Goal: Task Accomplishment & Management: Manage account settings

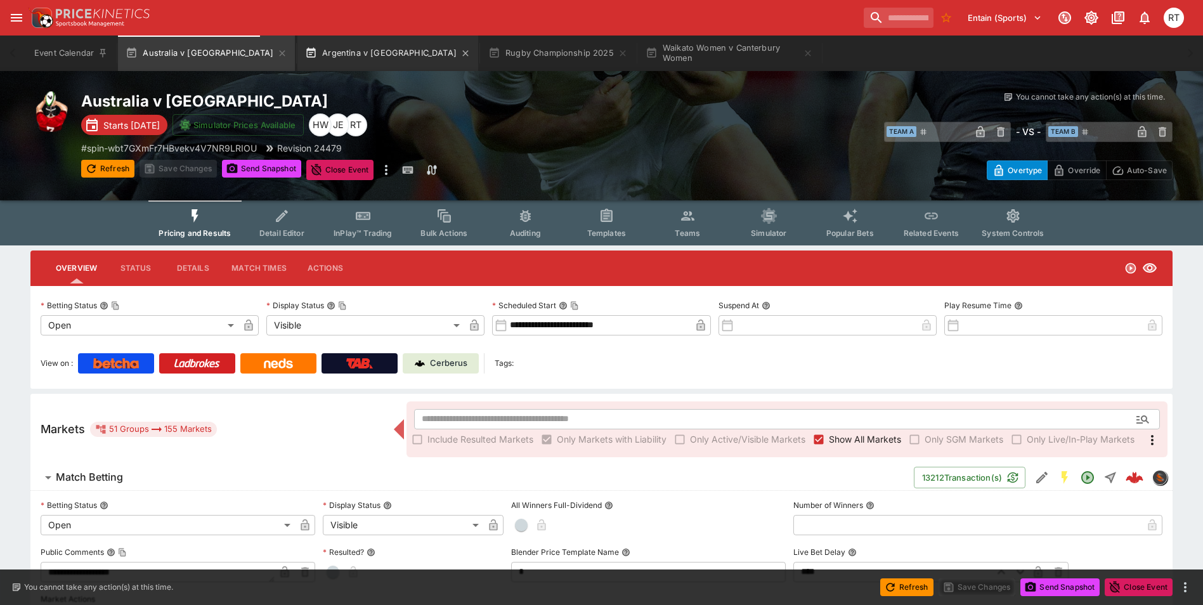
click at [337, 55] on button "Argentina v South Africa" at bounding box center [388, 54] width 181 height 36
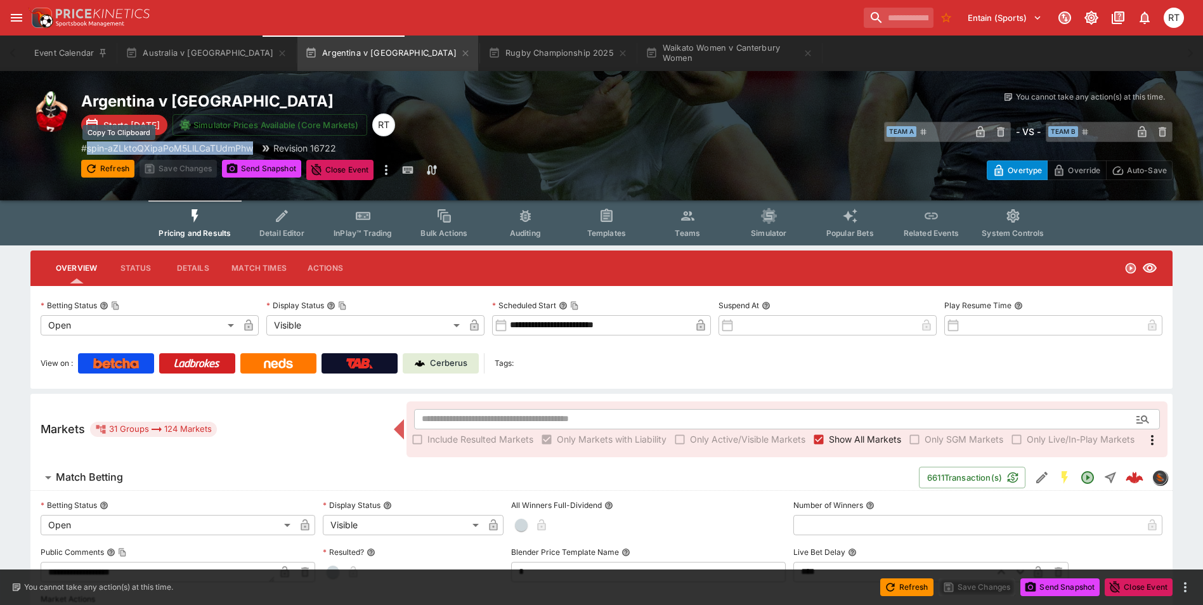
drag, startPoint x: 256, startPoint y: 148, endPoint x: 91, endPoint y: 148, distance: 164.9
click at [91, 148] on div "# spin-aZLktoQXipaPoM5LlLCaTUdmPhw Revision 16722" at bounding box center [354, 147] width 546 height 13
copy p "spin-aZLktoQXipaPoM5LlLCaTUdmPhw"
click at [20, 13] on icon "open drawer" at bounding box center [16, 17] width 15 height 15
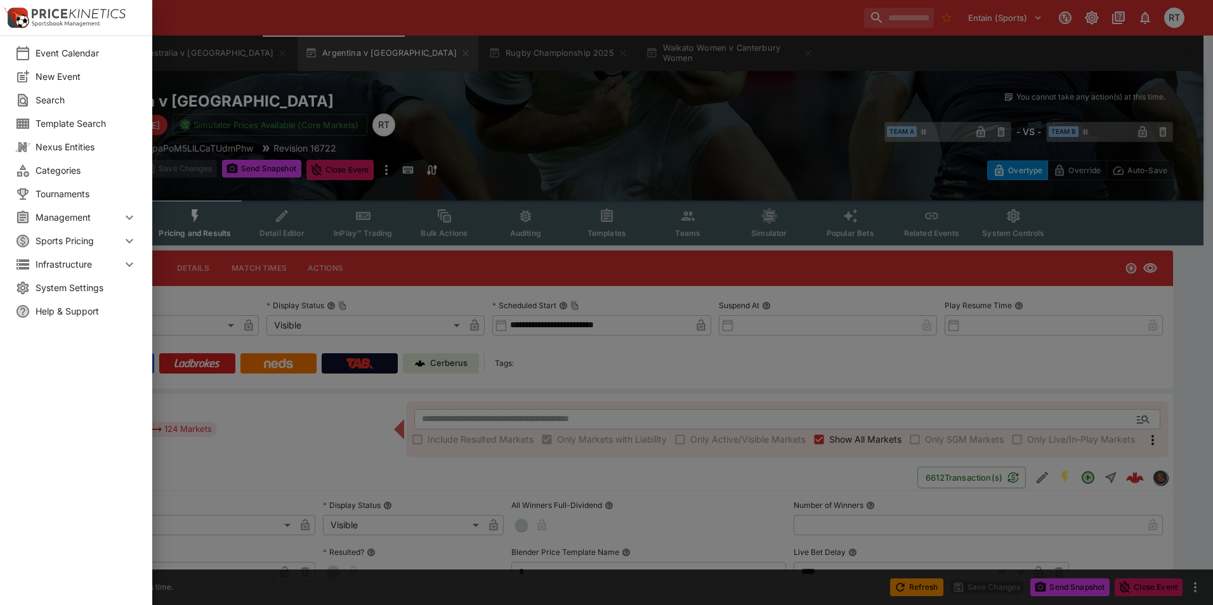
click at [70, 287] on span "System Settings" at bounding box center [86, 287] width 101 height 13
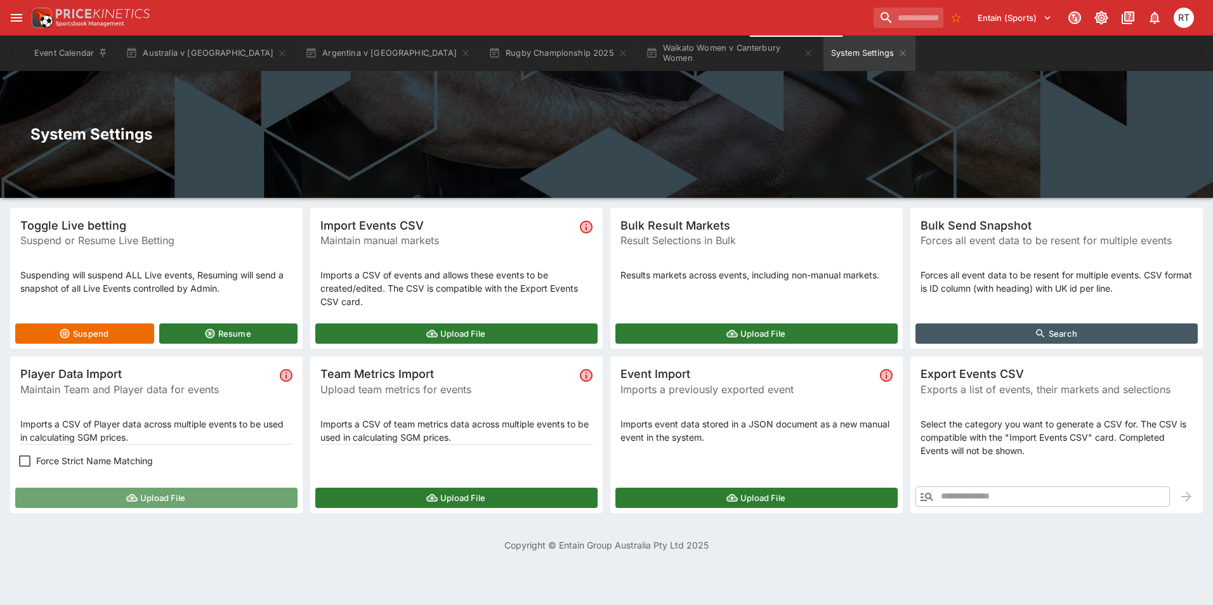
click at [148, 501] on button "Upload File" at bounding box center [156, 498] width 282 height 20
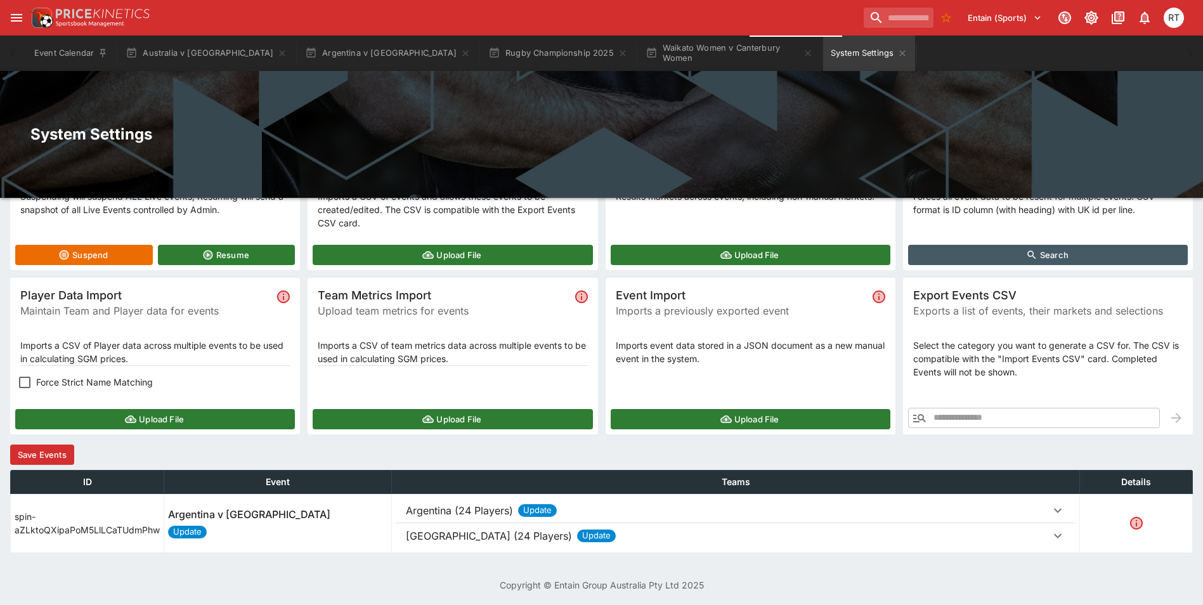
scroll to position [81, 0]
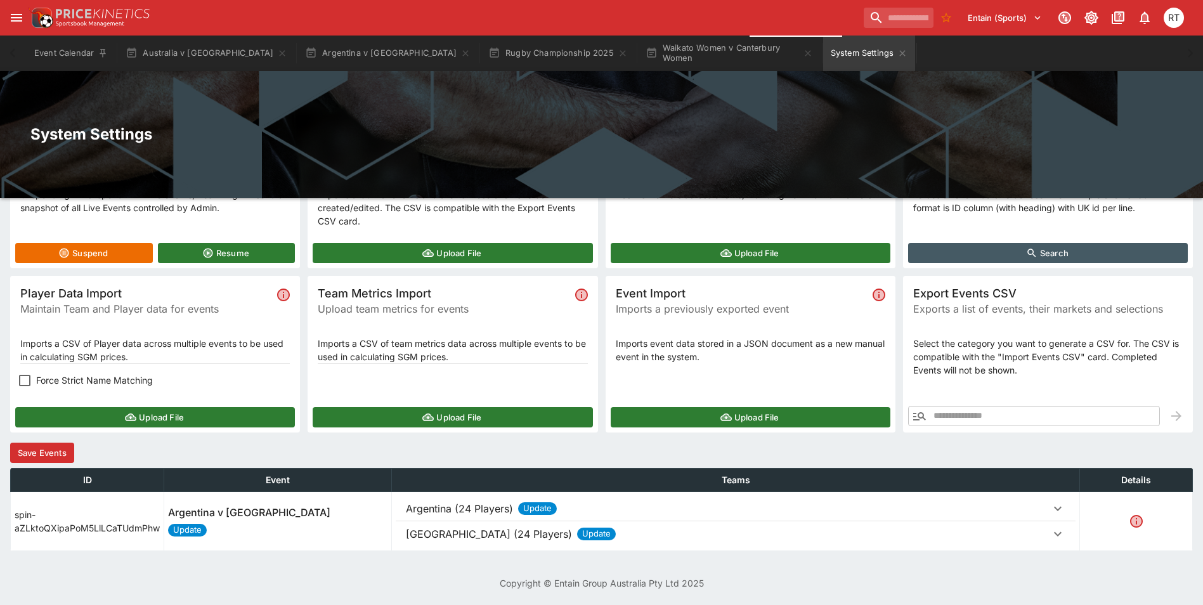
click at [433, 506] on p "Argentina (24 Players)" at bounding box center [459, 508] width 107 height 15
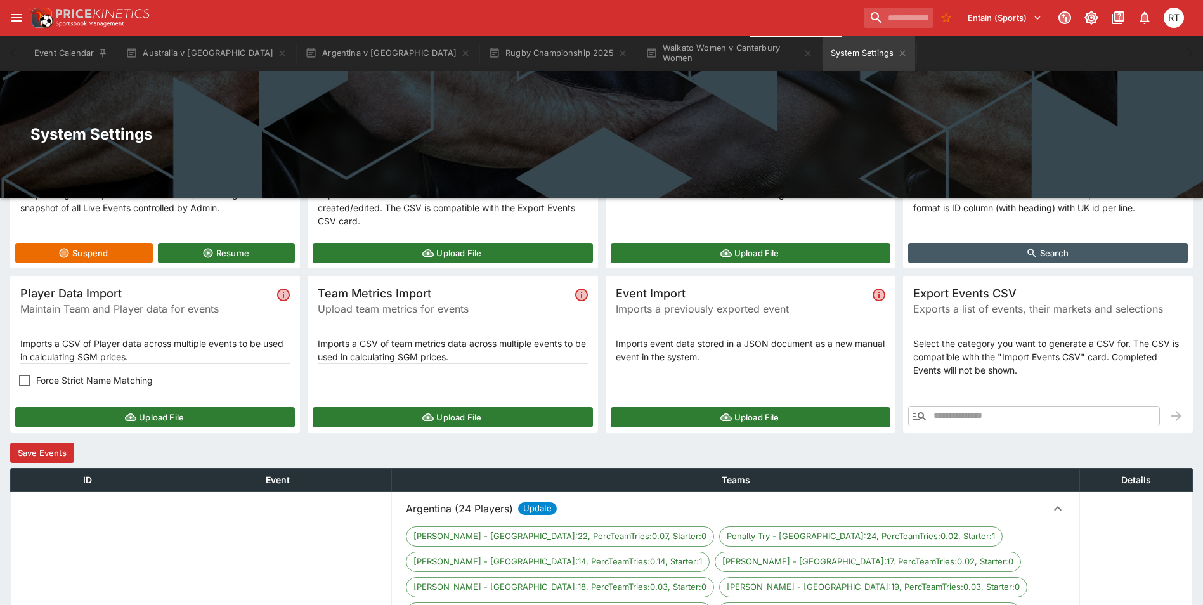
click at [433, 506] on p "Argentina (24 Players)" at bounding box center [459, 508] width 107 height 15
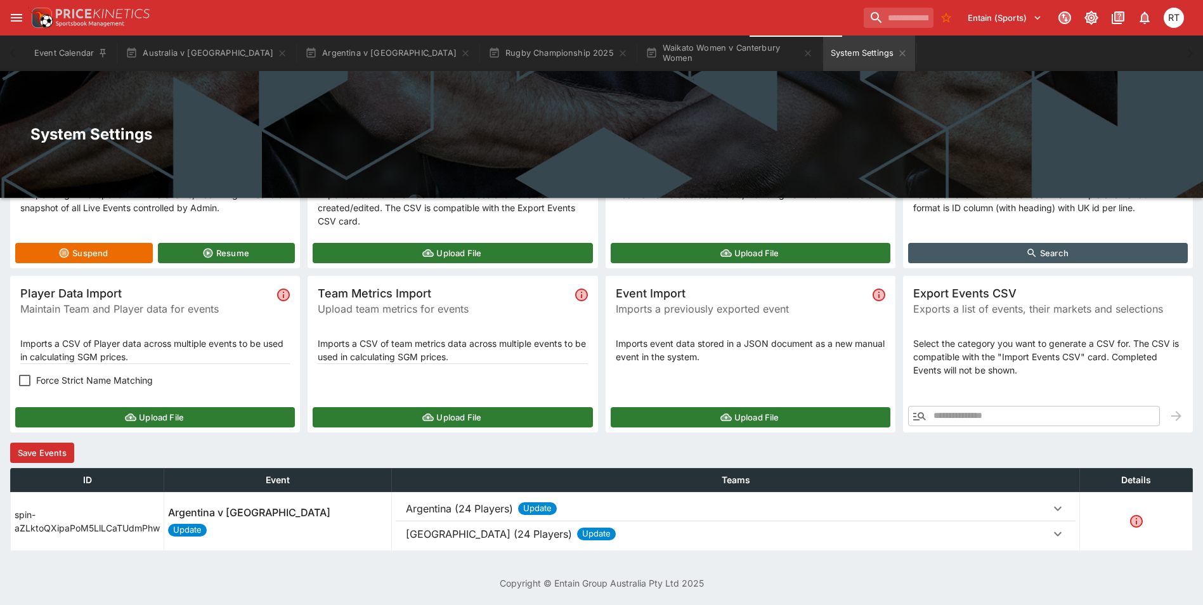
click at [60, 454] on button "Save Events" at bounding box center [42, 453] width 64 height 20
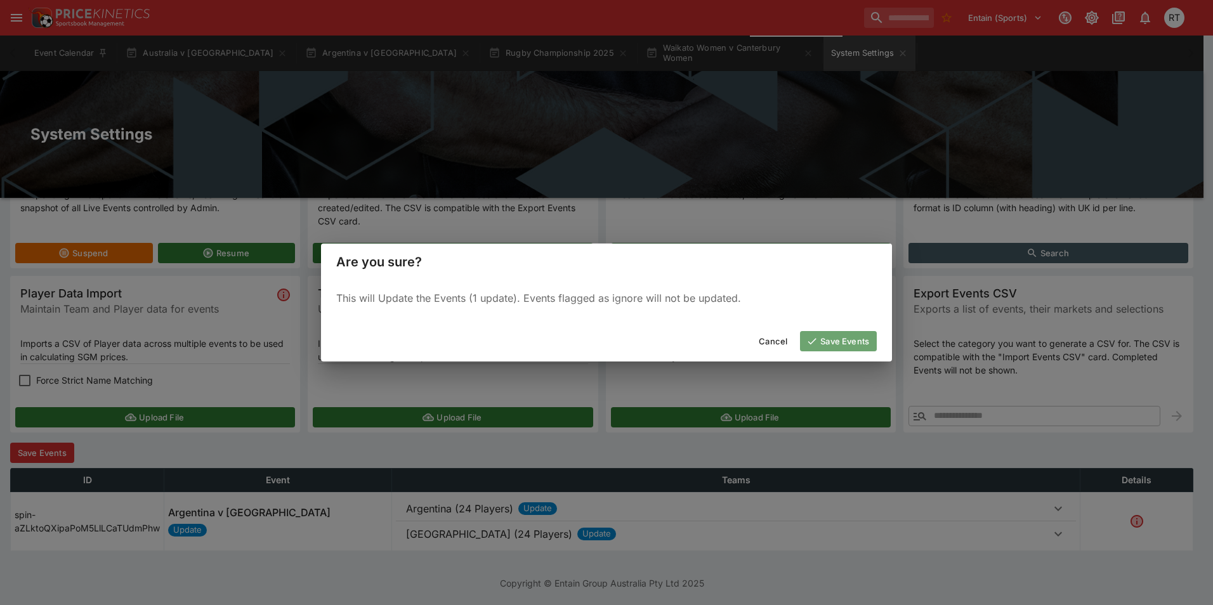
click at [846, 341] on button "Save Events" at bounding box center [838, 341] width 77 height 20
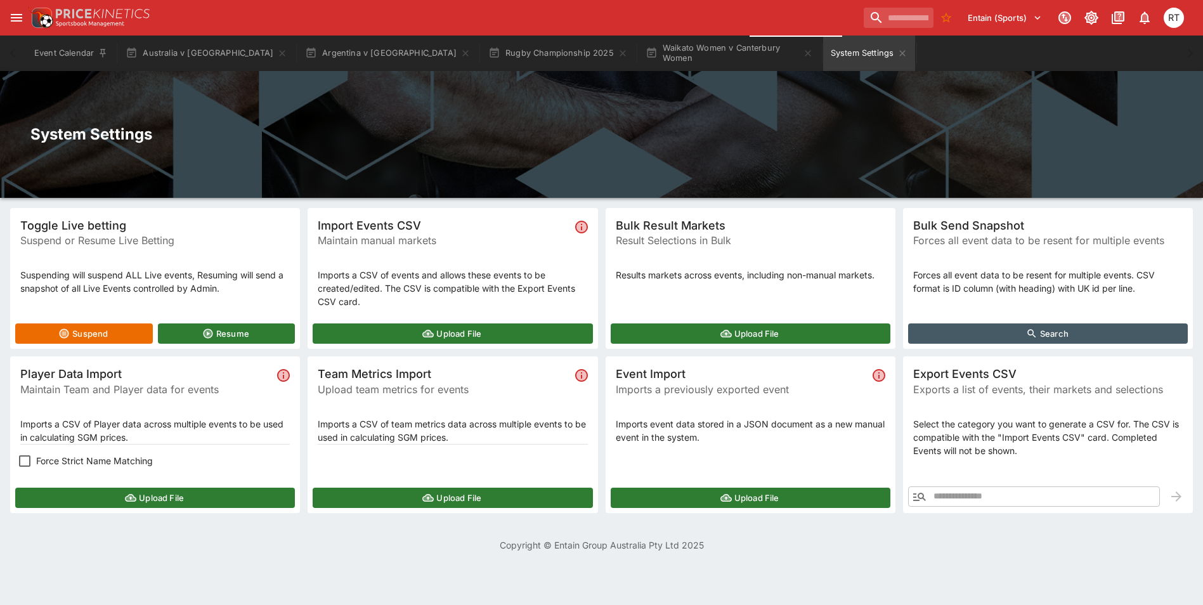
scroll to position [0, 0]
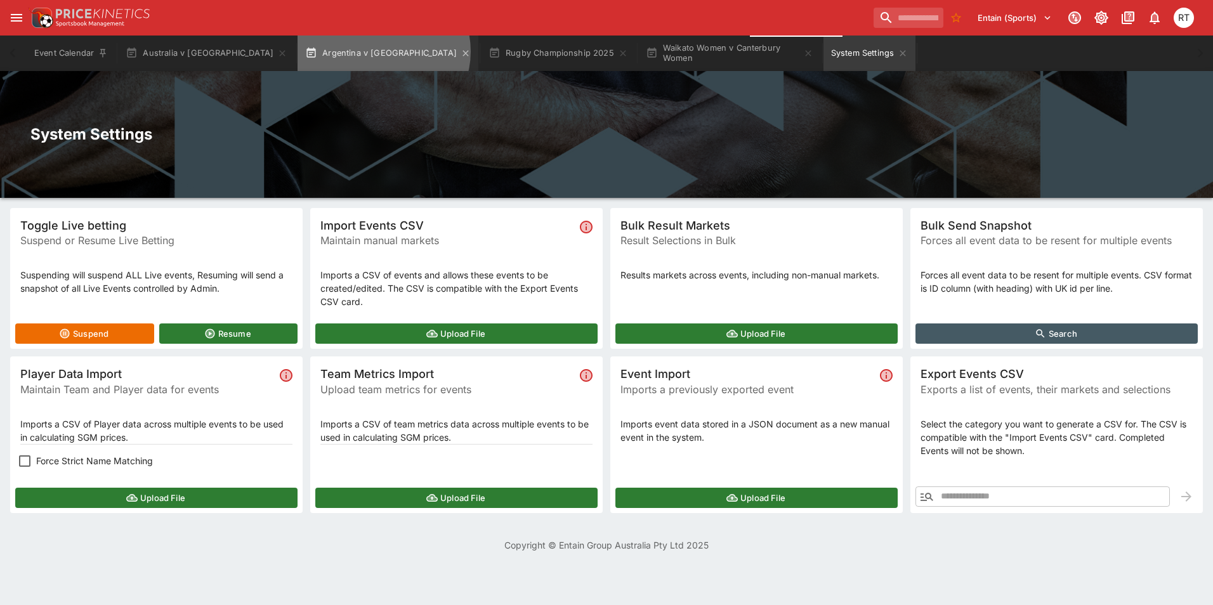
click at [348, 51] on button "Argentina v South Africa" at bounding box center [388, 54] width 181 height 36
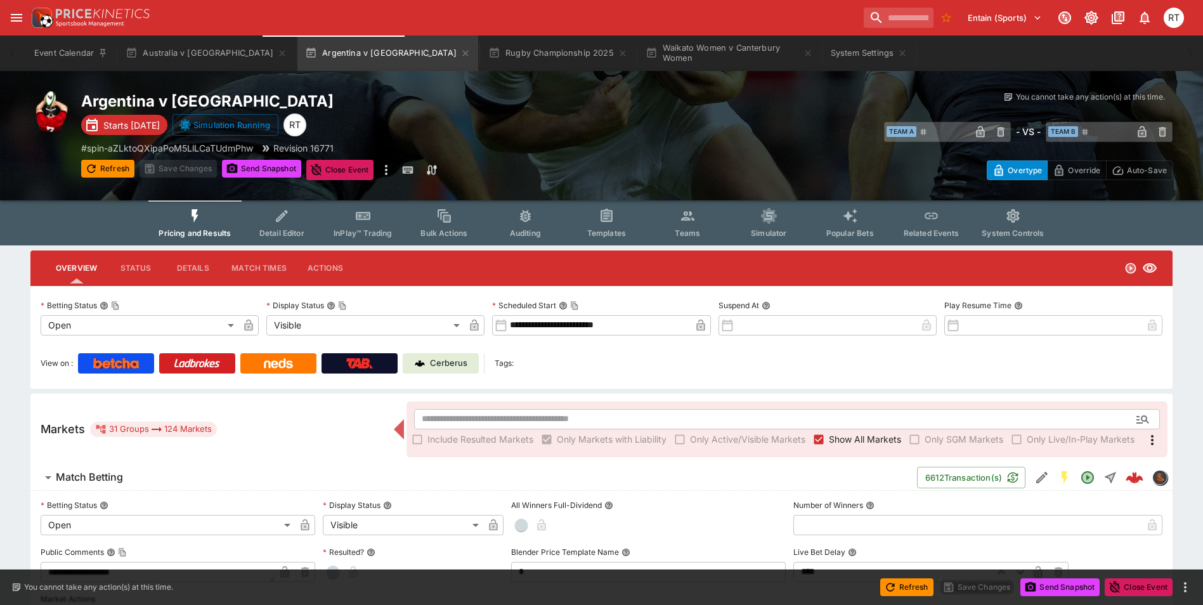
click at [347, 228] on span "InPlay™ Trading" at bounding box center [363, 233] width 58 height 10
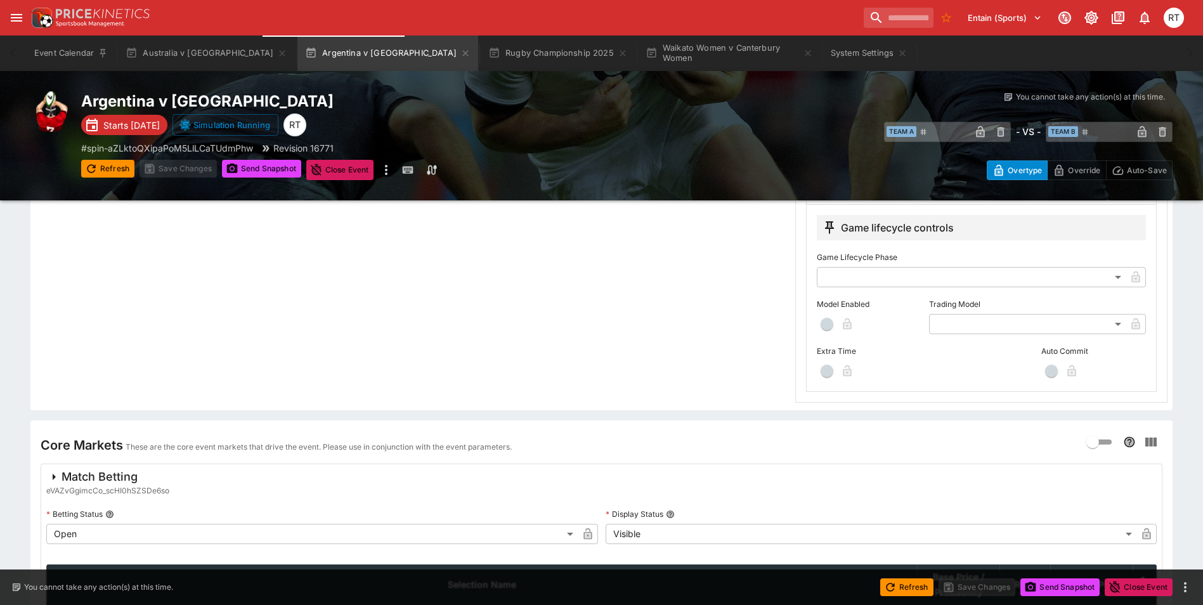
scroll to position [317, 0]
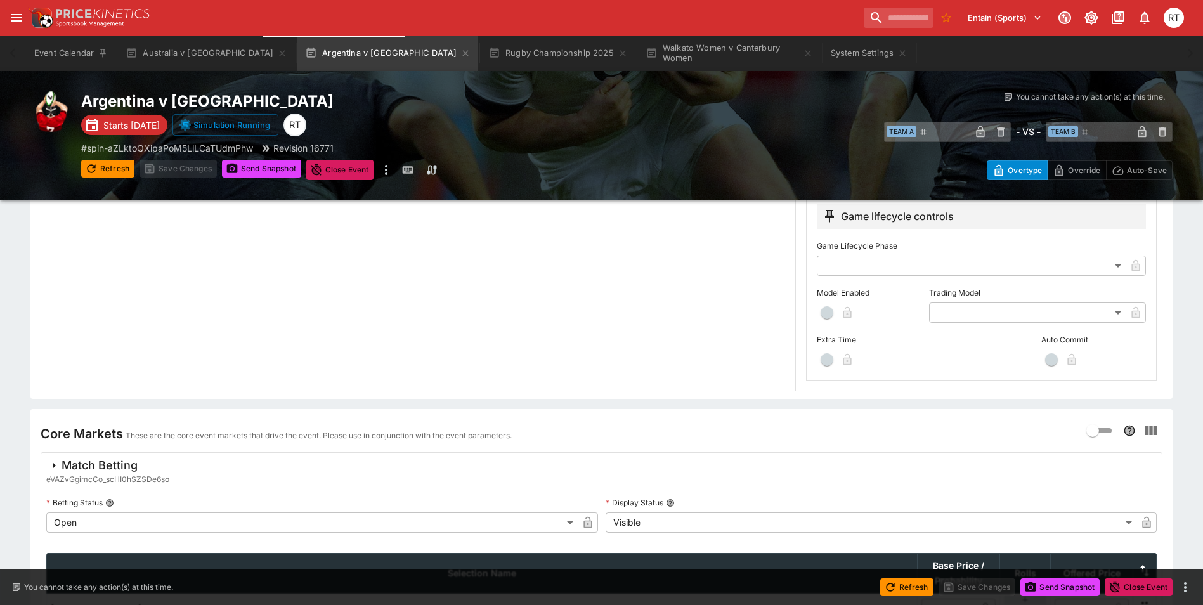
click at [1028, 313] on body "Entain (Sports) 0 RT Event Calendar Australia v New Zealand Argentina v South A…" at bounding box center [601, 229] width 1203 height 1093
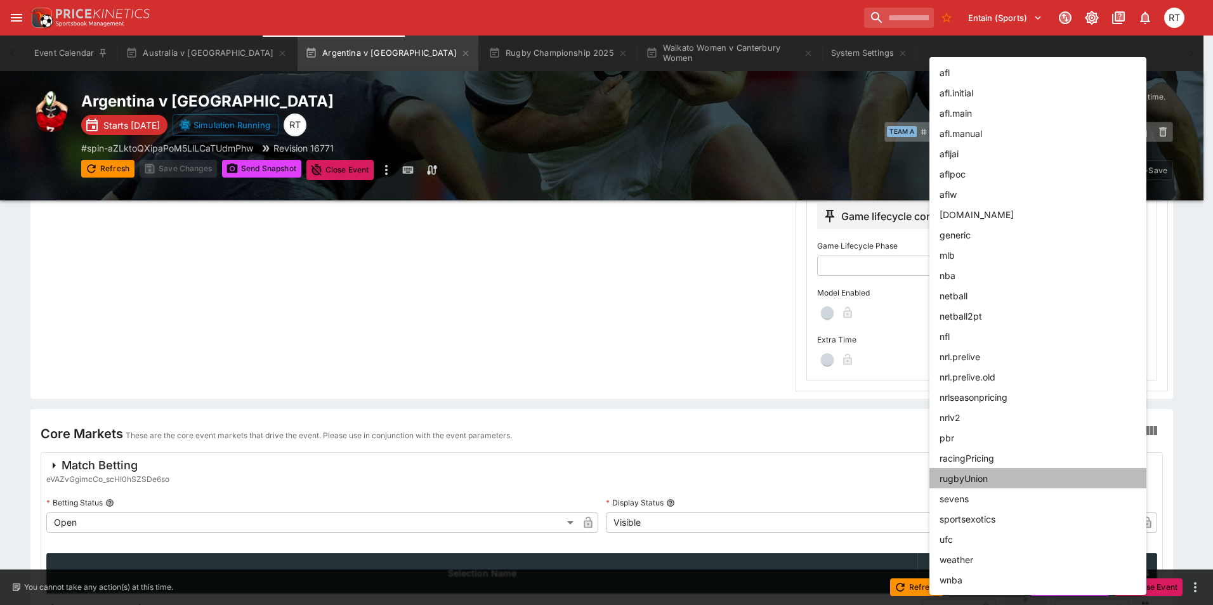
click at [981, 478] on li "rugbyUnion" at bounding box center [1037, 478] width 217 height 20
type input "**********"
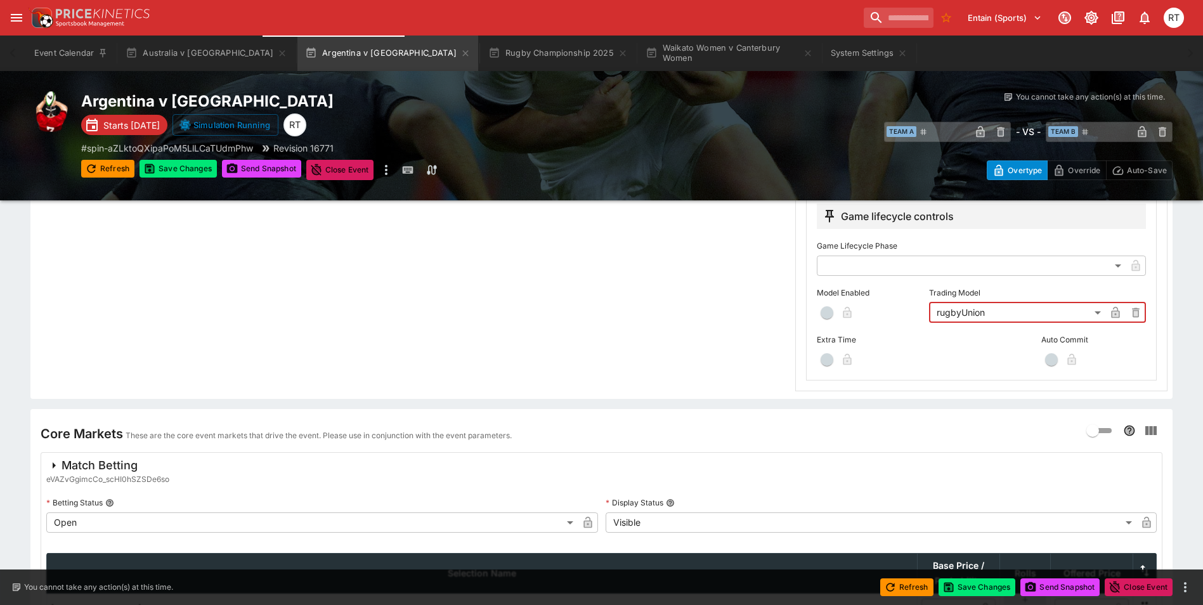
click at [832, 315] on span "button" at bounding box center [827, 312] width 13 height 13
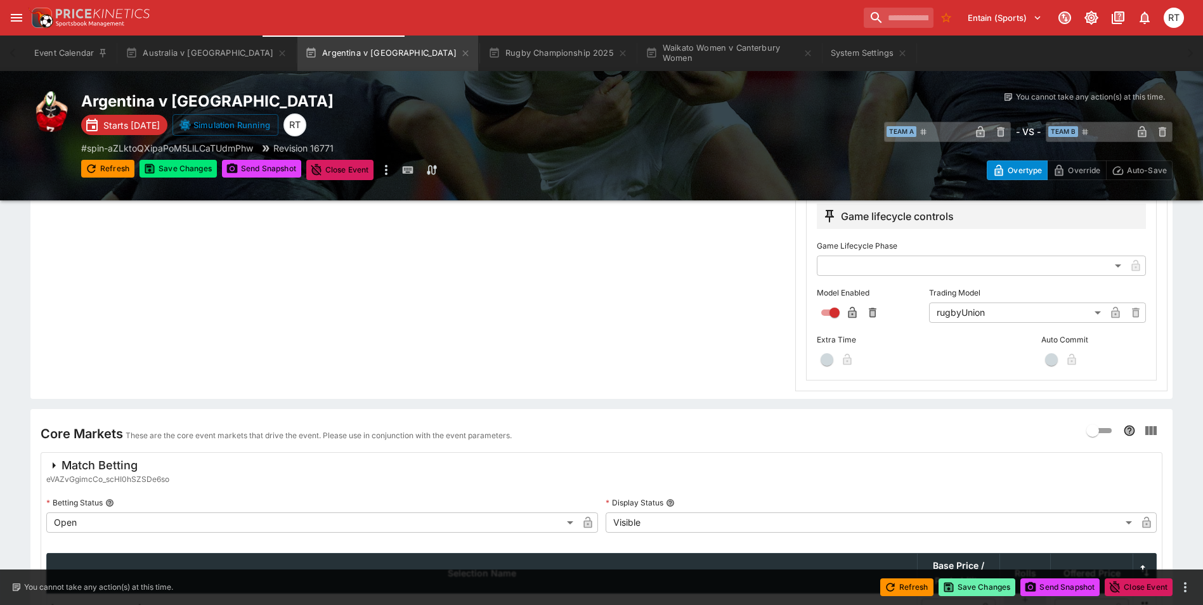
click at [987, 591] on button "Save Changes" at bounding box center [977, 588] width 77 height 18
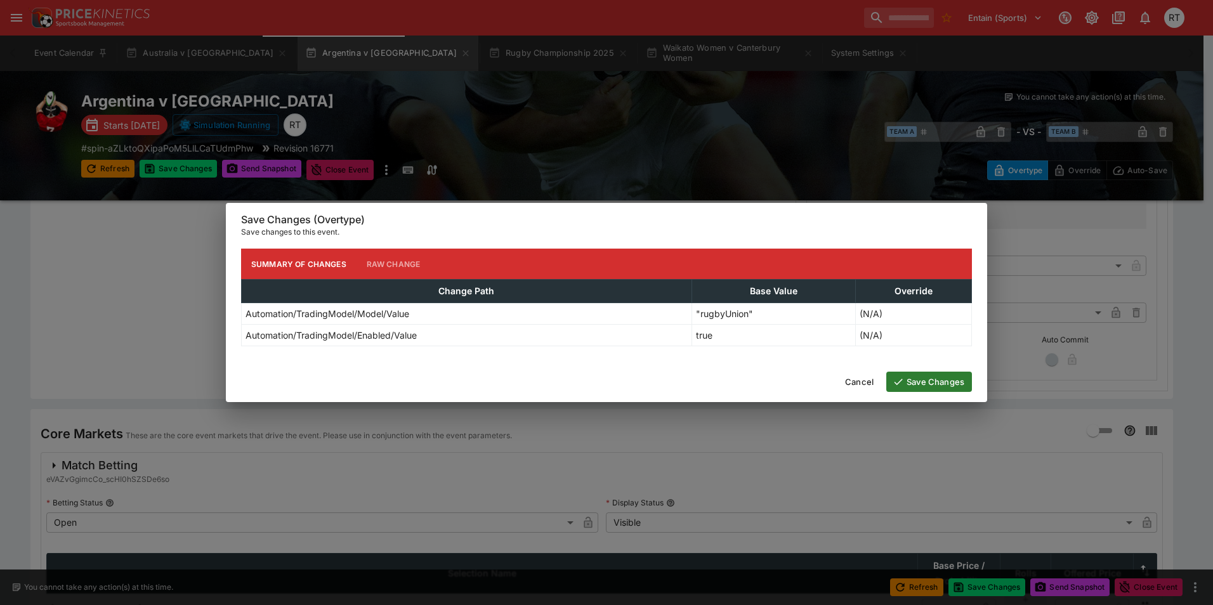
click at [905, 384] on button "Save Changes" at bounding box center [929, 382] width 86 height 20
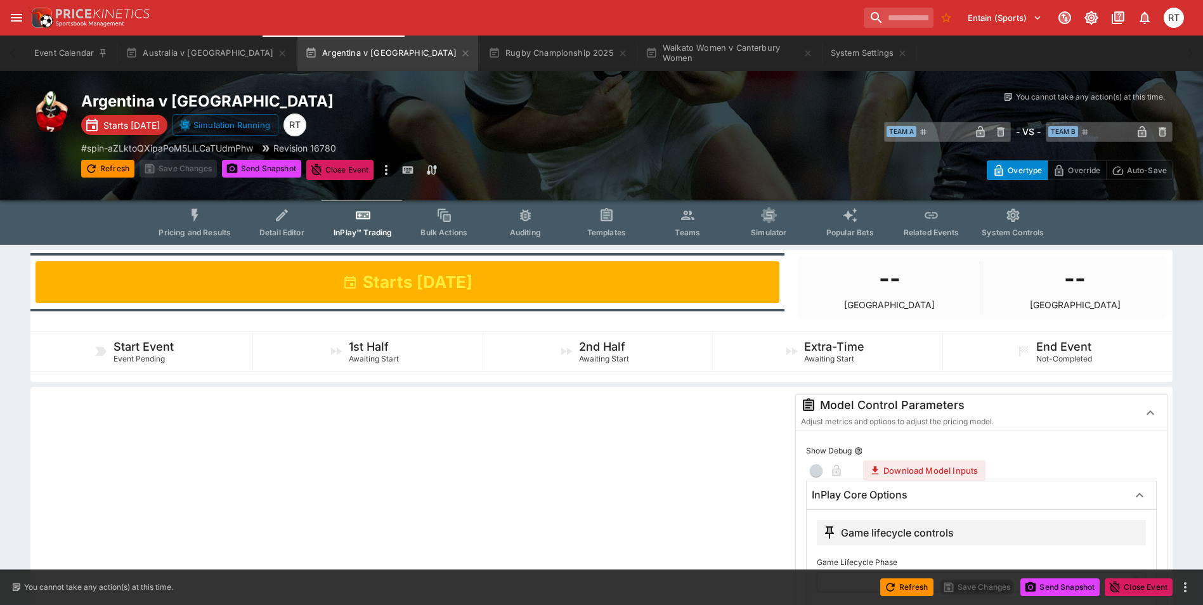
scroll to position [0, 0]
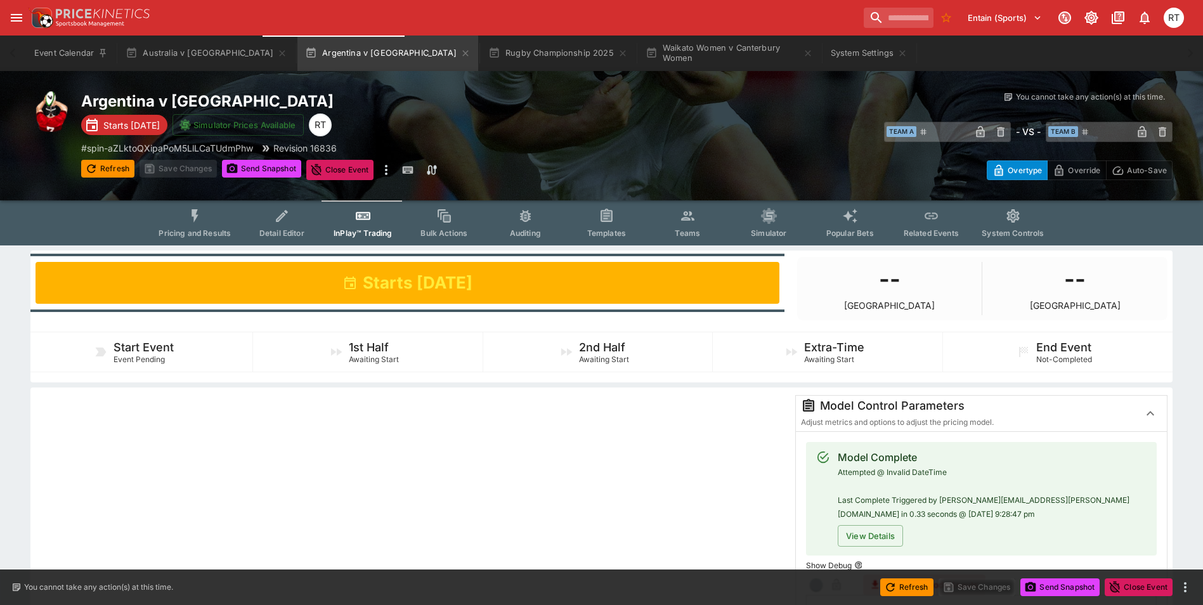
type input "****"
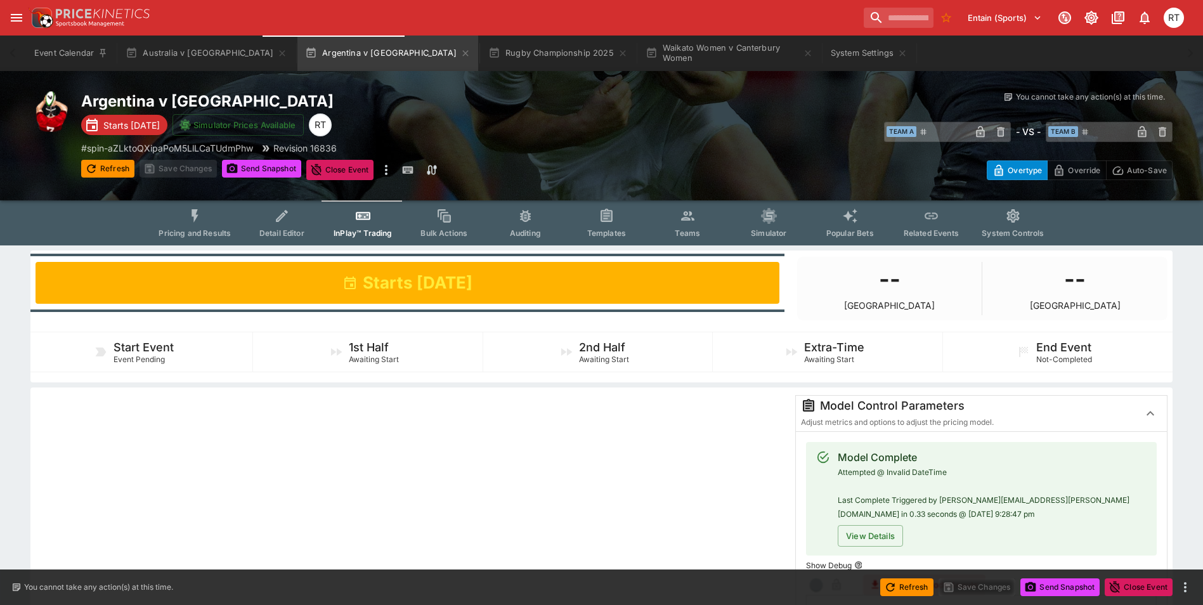
type input "****"
click at [199, 58] on button "Australia v New Zealand" at bounding box center [206, 54] width 177 height 36
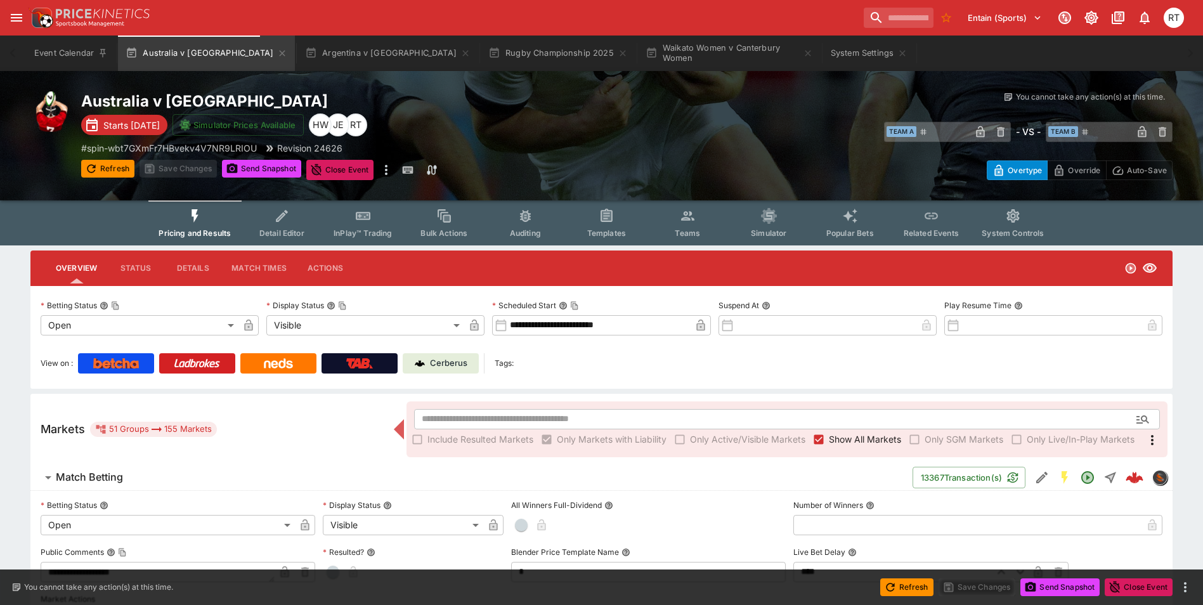
click at [443, 366] on p "Cerberus" at bounding box center [448, 363] width 37 height 13
click at [638, 60] on button "Waikato Women v Canterbury Women" at bounding box center [729, 54] width 183 height 36
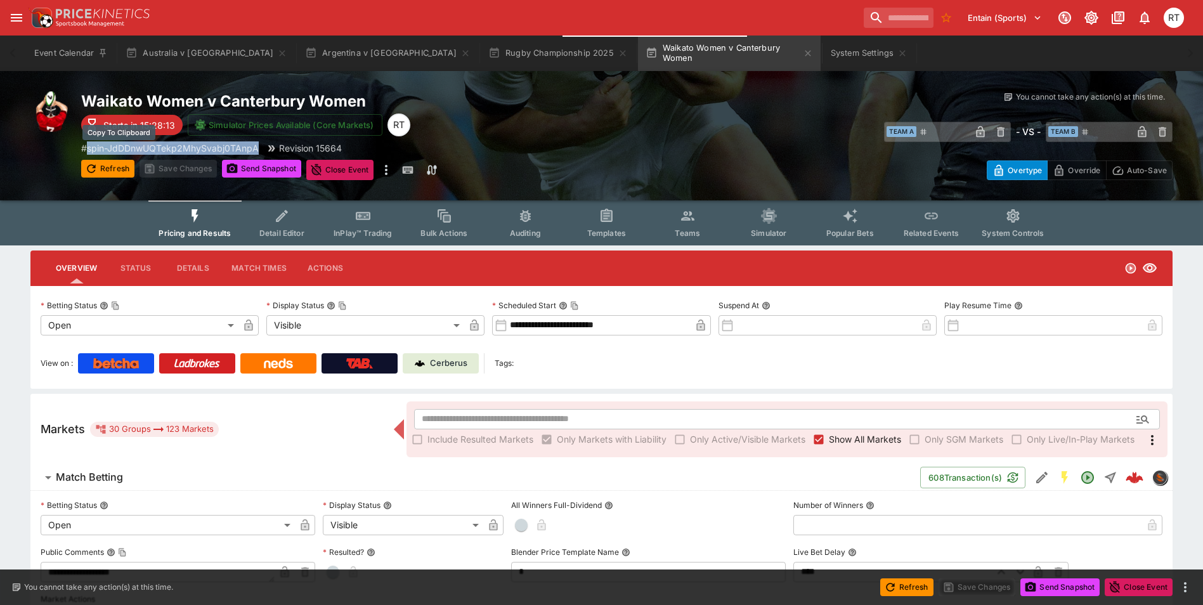
drag, startPoint x: 261, startPoint y: 148, endPoint x: 91, endPoint y: 145, distance: 170.7
click at [91, 145] on div "# spin-JdDDnwUQTekp2MhySvabj0TAnpA Revision 15664" at bounding box center [354, 147] width 546 height 13
copy p "spin-JdDDnwUQTekp2MhySvabj0TAnpA"
click at [823, 63] on button "System Settings" at bounding box center [869, 54] width 92 height 36
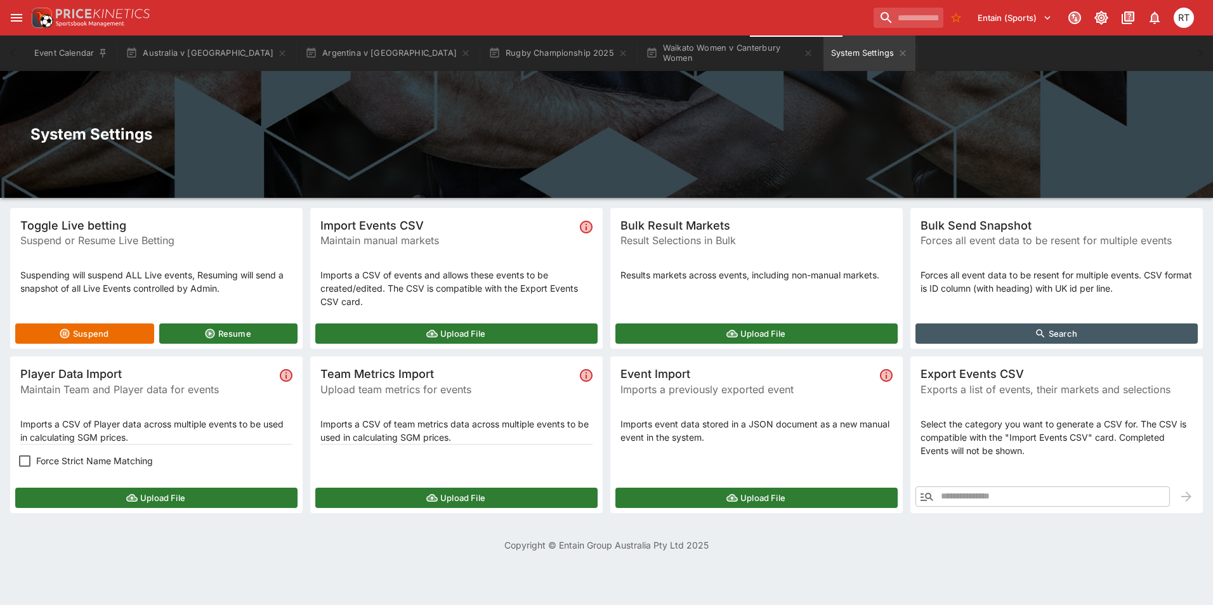
click at [200, 494] on button "Upload File" at bounding box center [156, 498] width 282 height 20
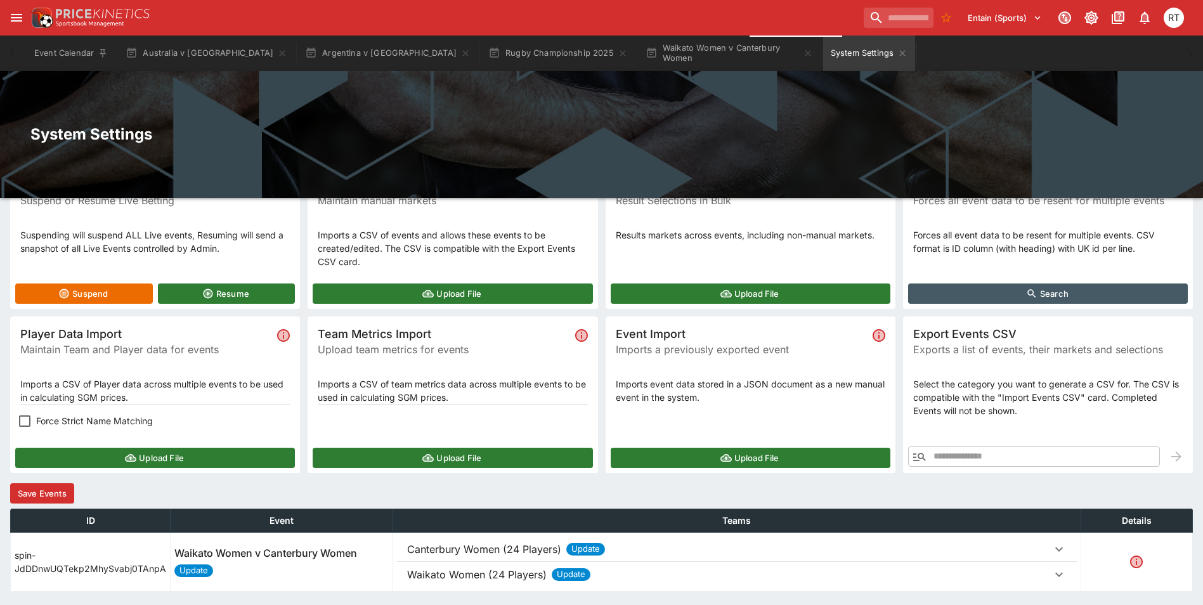
scroll to position [81, 0]
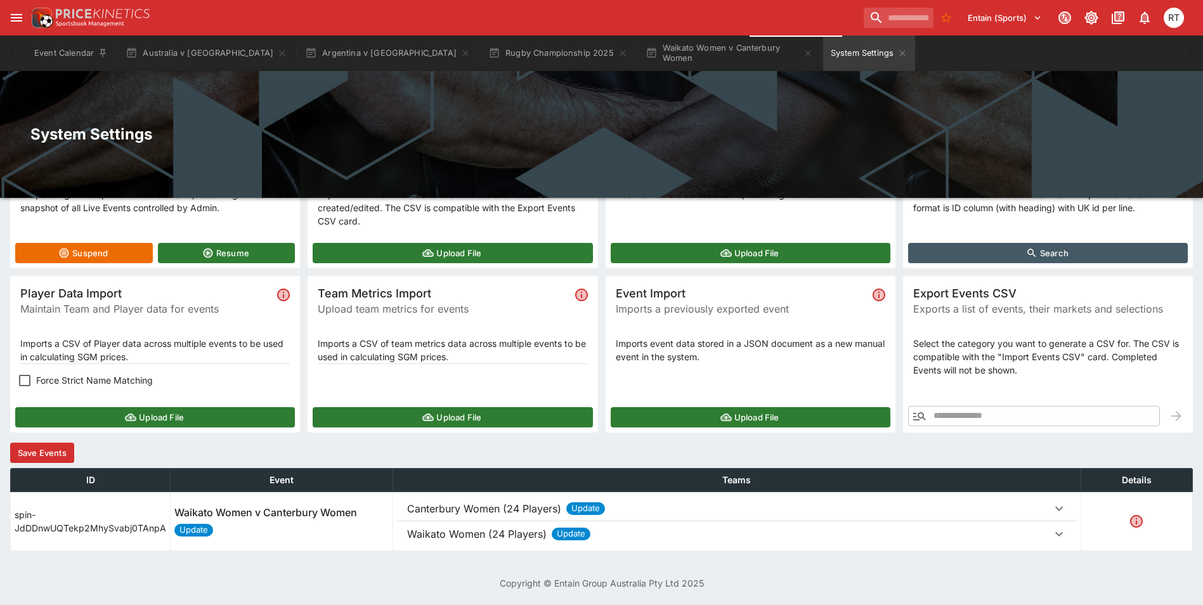
click at [448, 511] on p "Canterbury Women (24 Players)" at bounding box center [484, 508] width 154 height 15
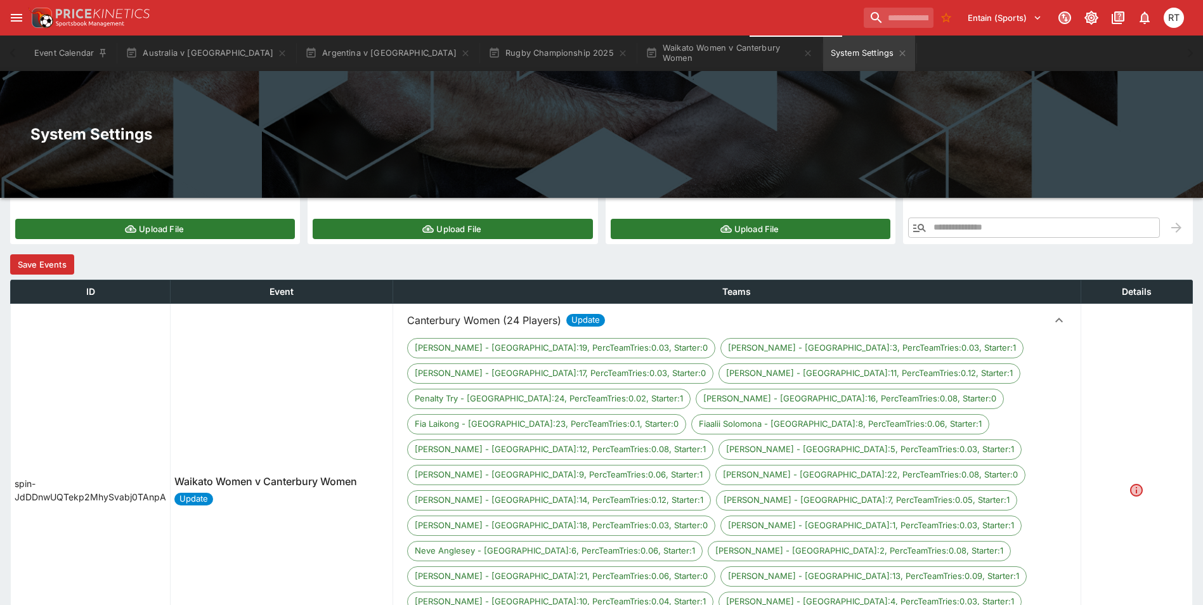
scroll to position [271, 0]
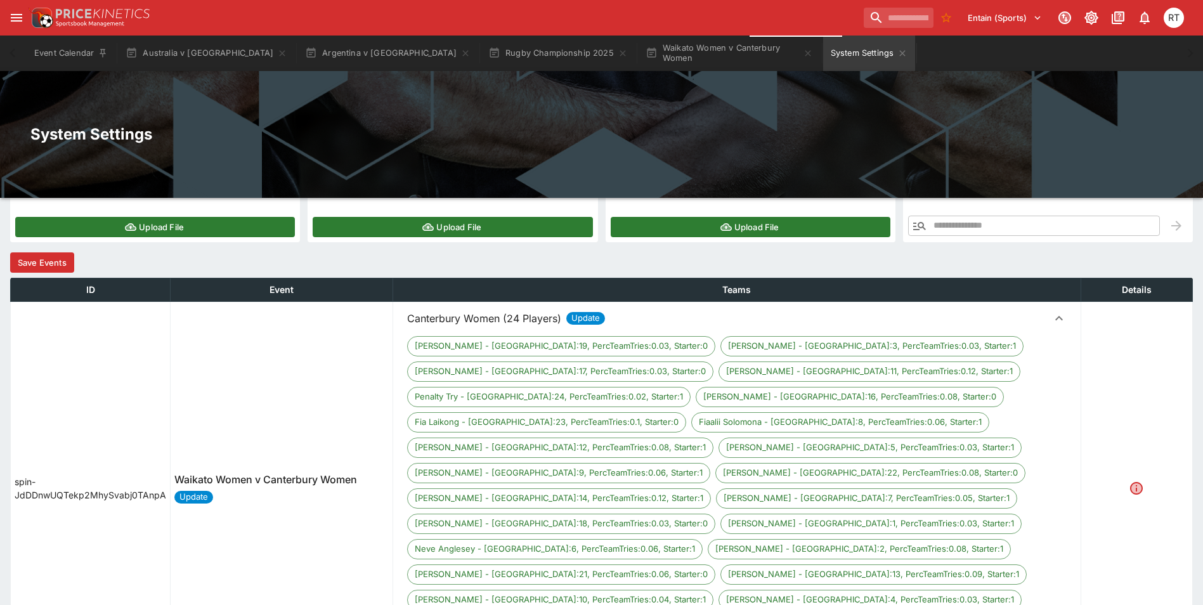
click at [467, 316] on p "Canterbury Women (24 Players)" at bounding box center [484, 318] width 154 height 15
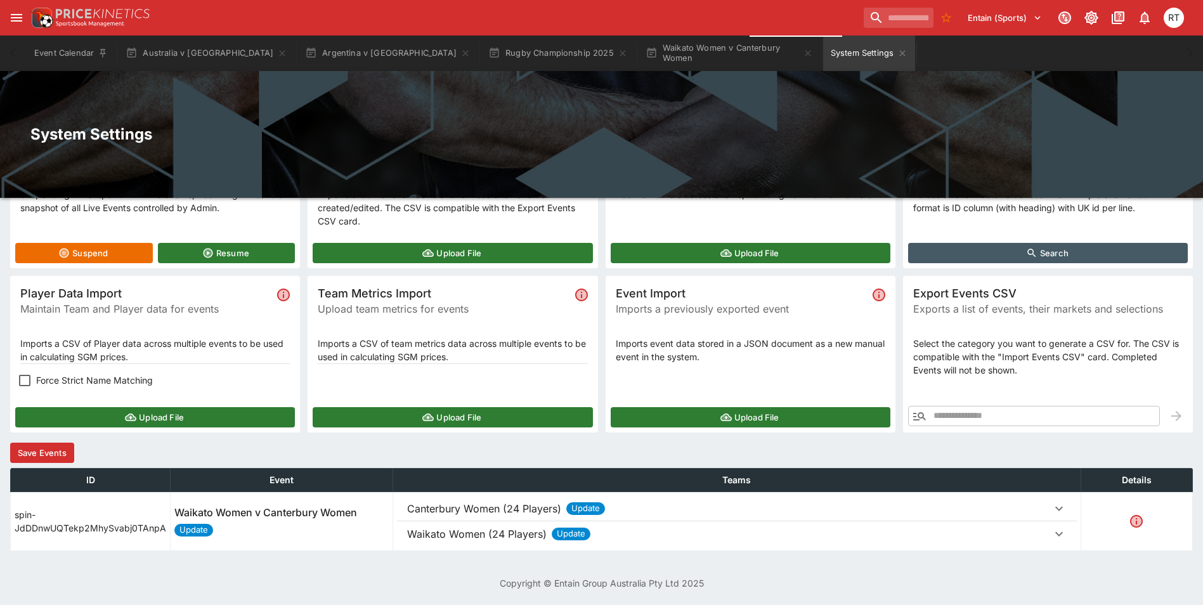
scroll to position [81, 0]
click at [523, 533] on p "Waikato Women (24 Players)" at bounding box center [477, 534] width 140 height 15
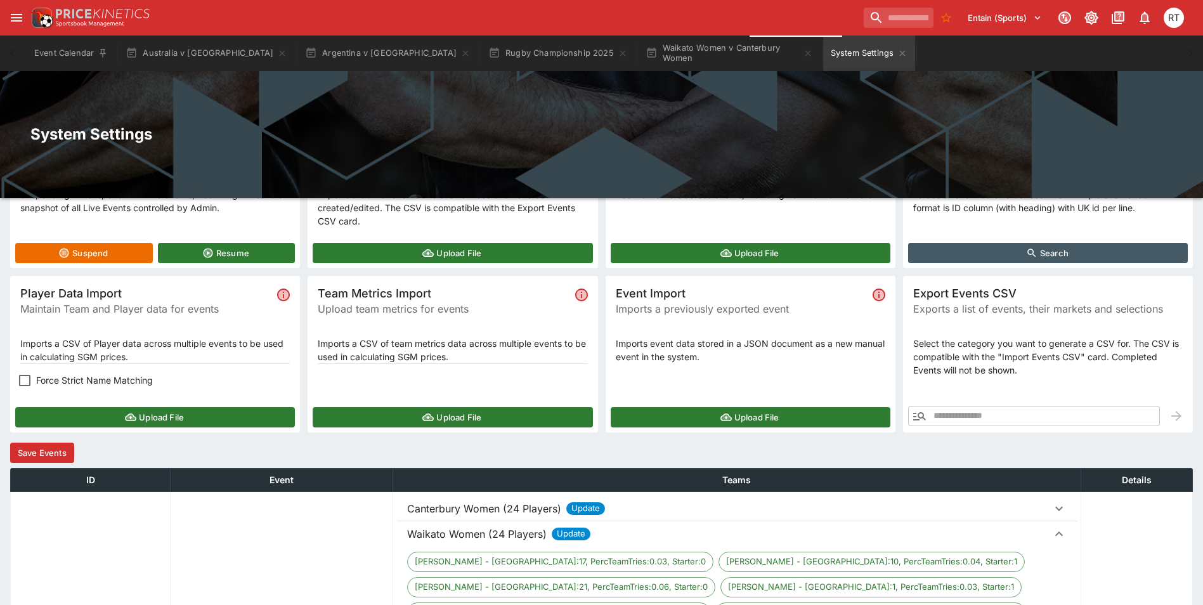
click at [523, 532] on p "Waikato Women (24 Players)" at bounding box center [477, 534] width 140 height 15
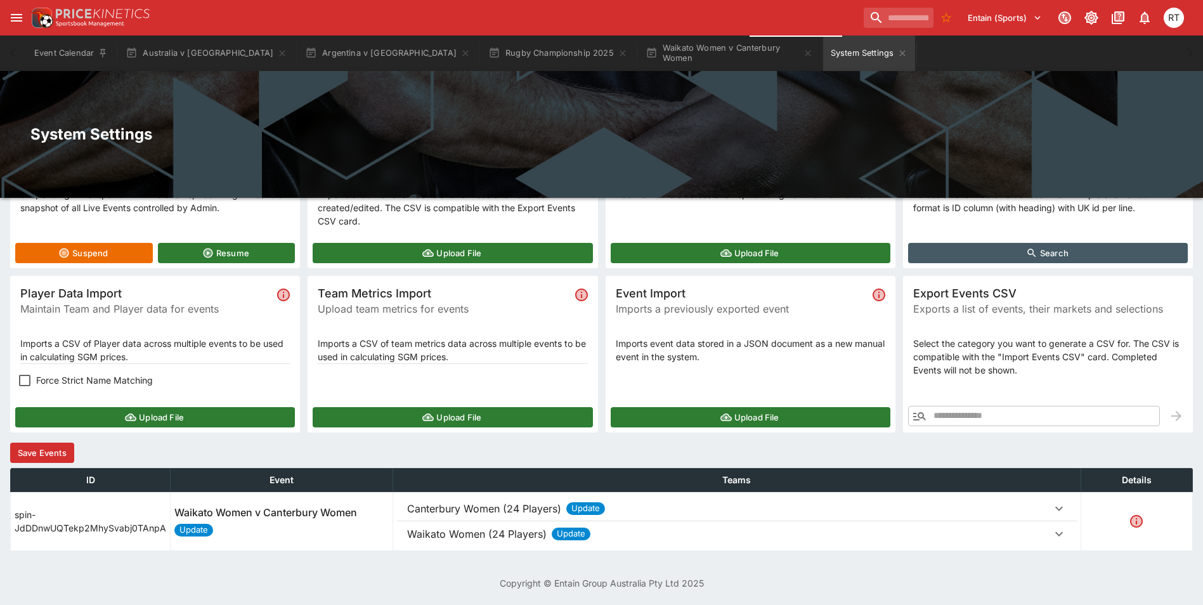
click at [42, 455] on button "Save Events" at bounding box center [42, 453] width 64 height 20
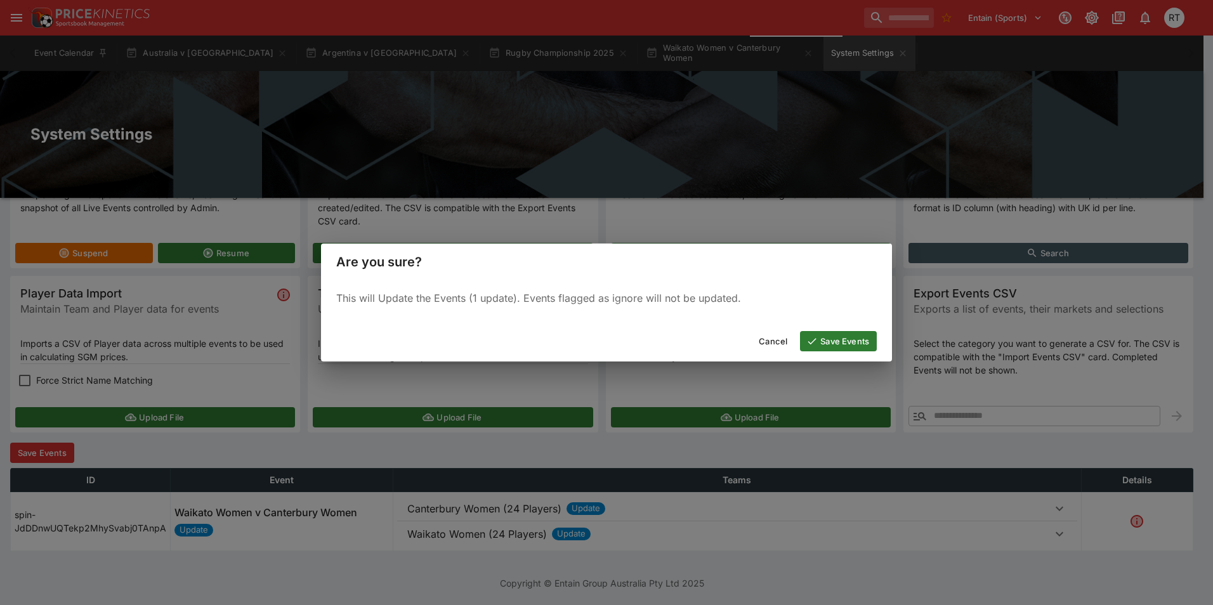
click at [838, 344] on button "Save Events" at bounding box center [838, 341] width 77 height 20
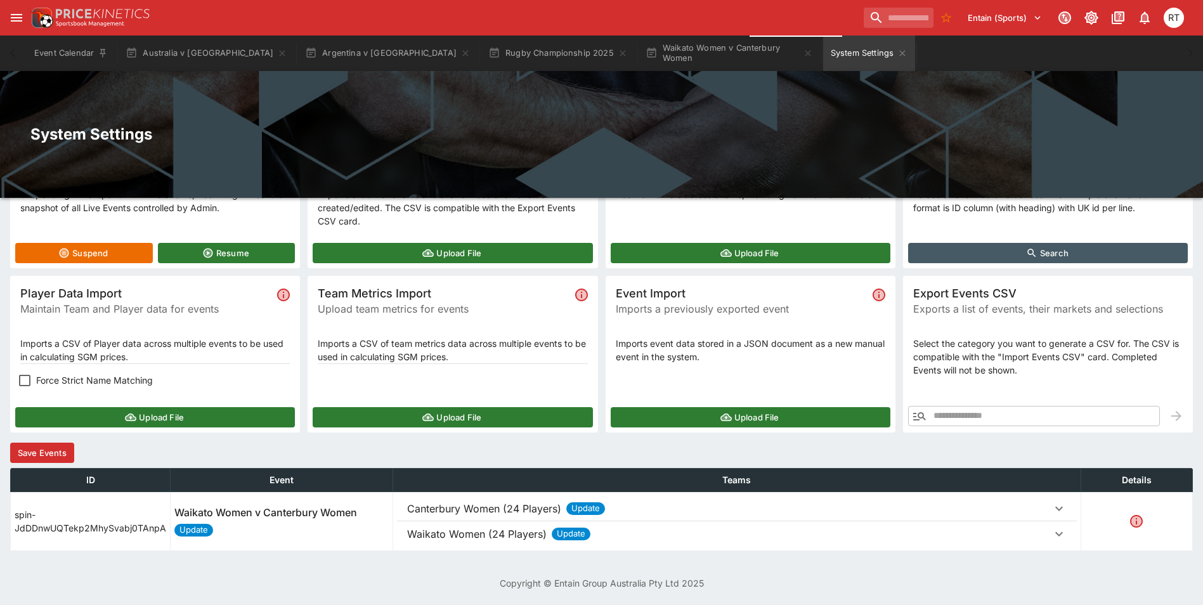
scroll to position [0, 0]
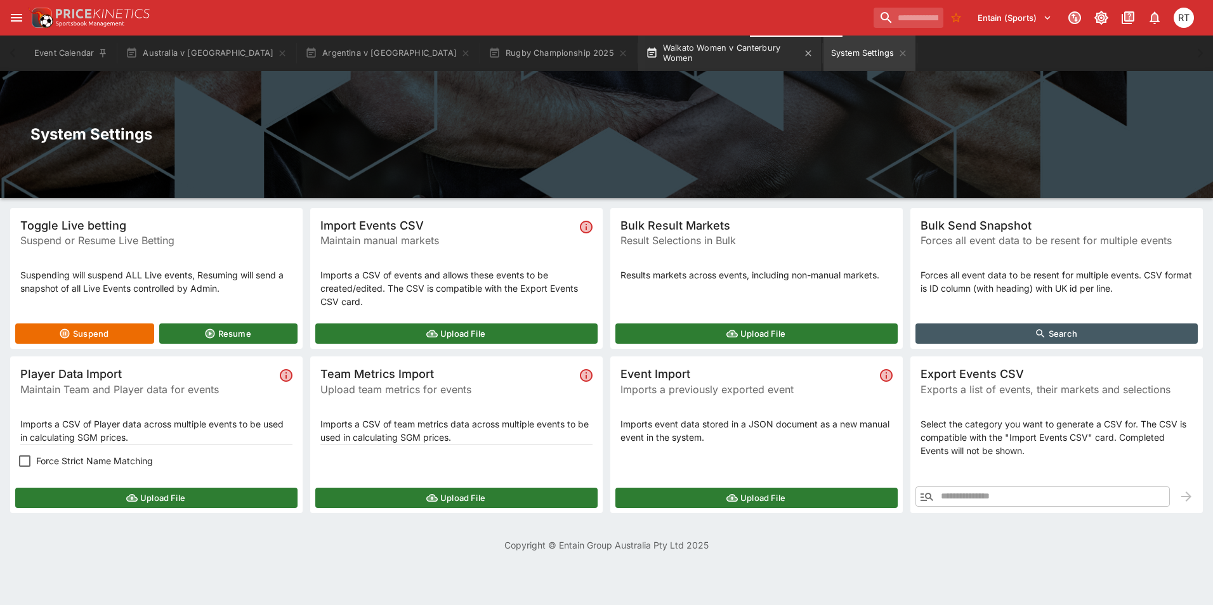
click at [638, 55] on button "Waikato Women v Canterbury Women" at bounding box center [729, 54] width 183 height 36
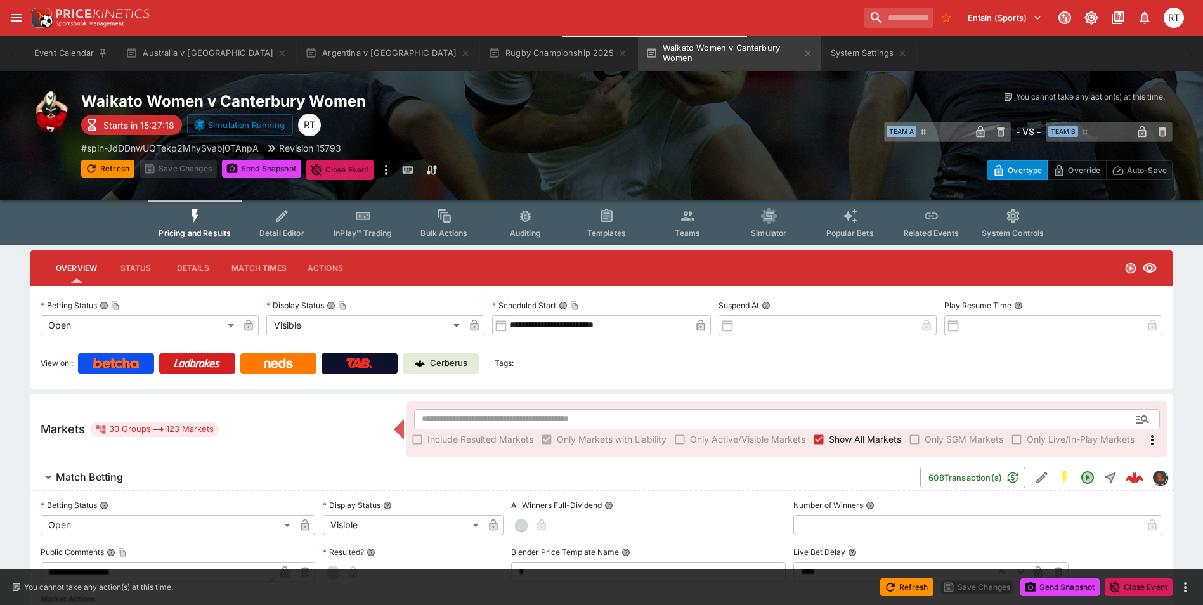
click at [344, 233] on span "InPlay™ Trading" at bounding box center [363, 233] width 58 height 10
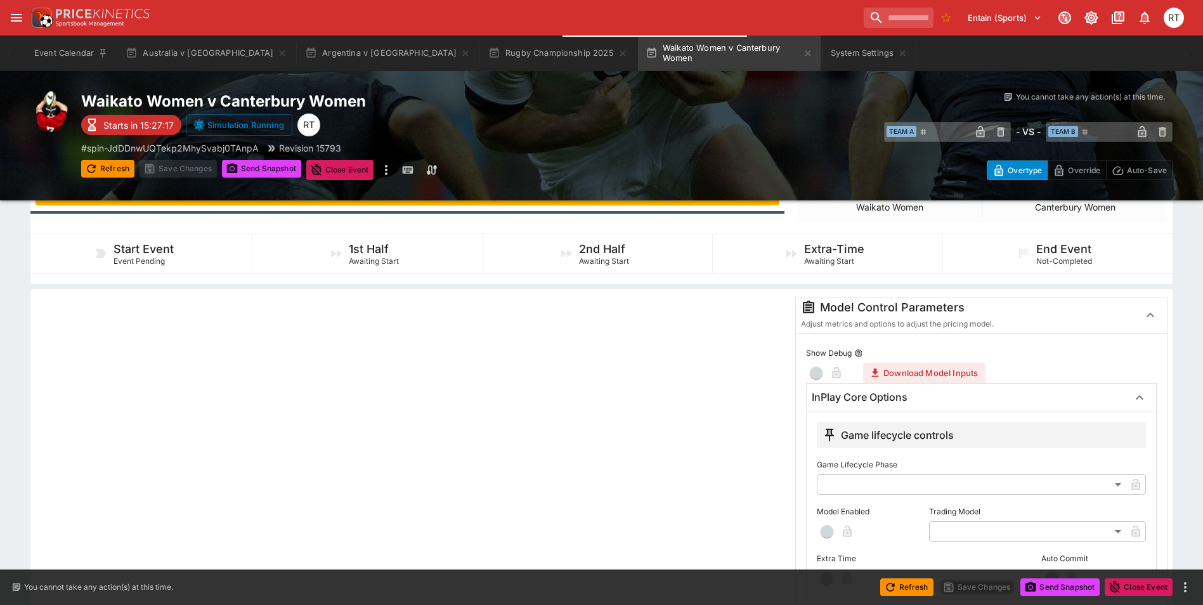
scroll to position [254, 0]
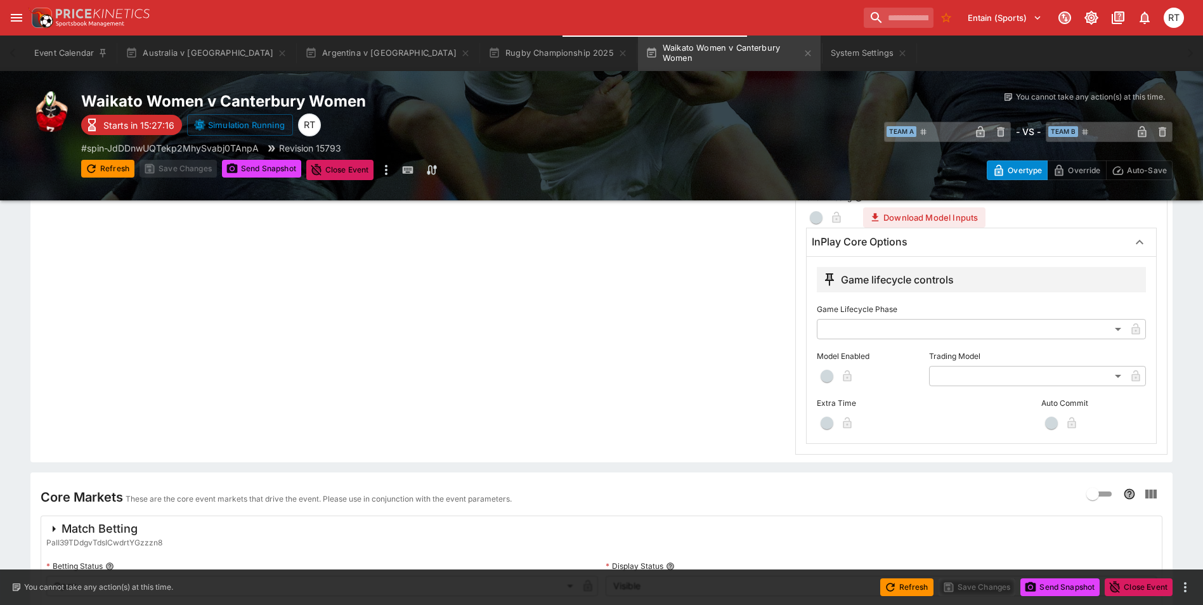
click at [1012, 384] on body "Entain (Sports) 0 RT Event Calendar Australia v New Zealand Argentina v South A…" at bounding box center [601, 292] width 1203 height 1093
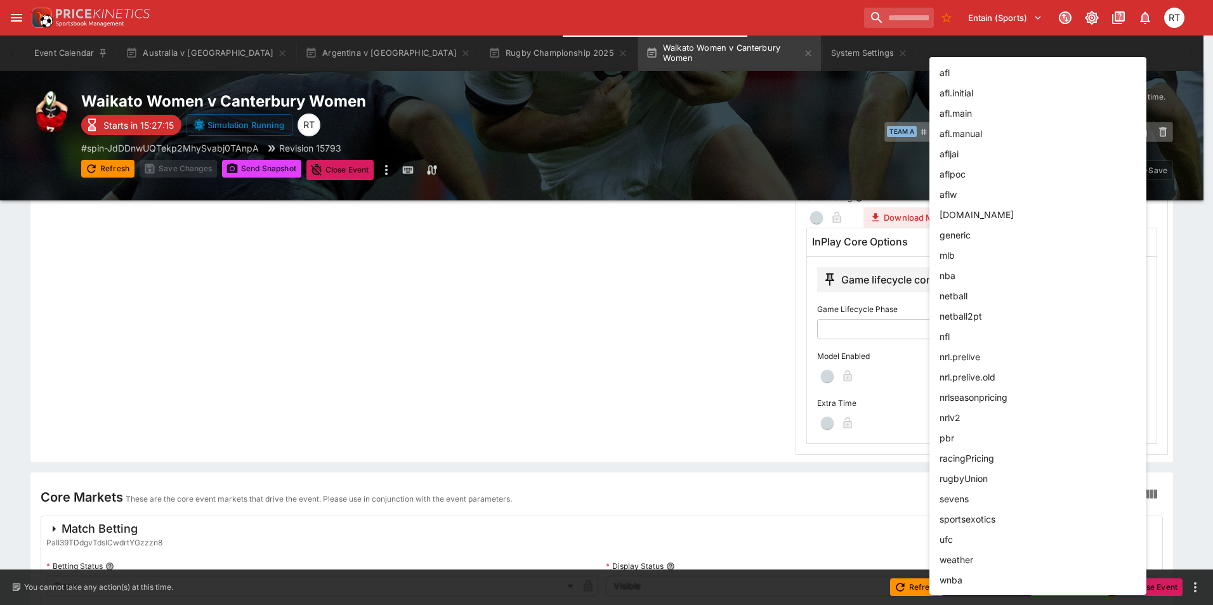
click at [1006, 479] on li "rugbyUnion" at bounding box center [1037, 478] width 217 height 20
type input "**********"
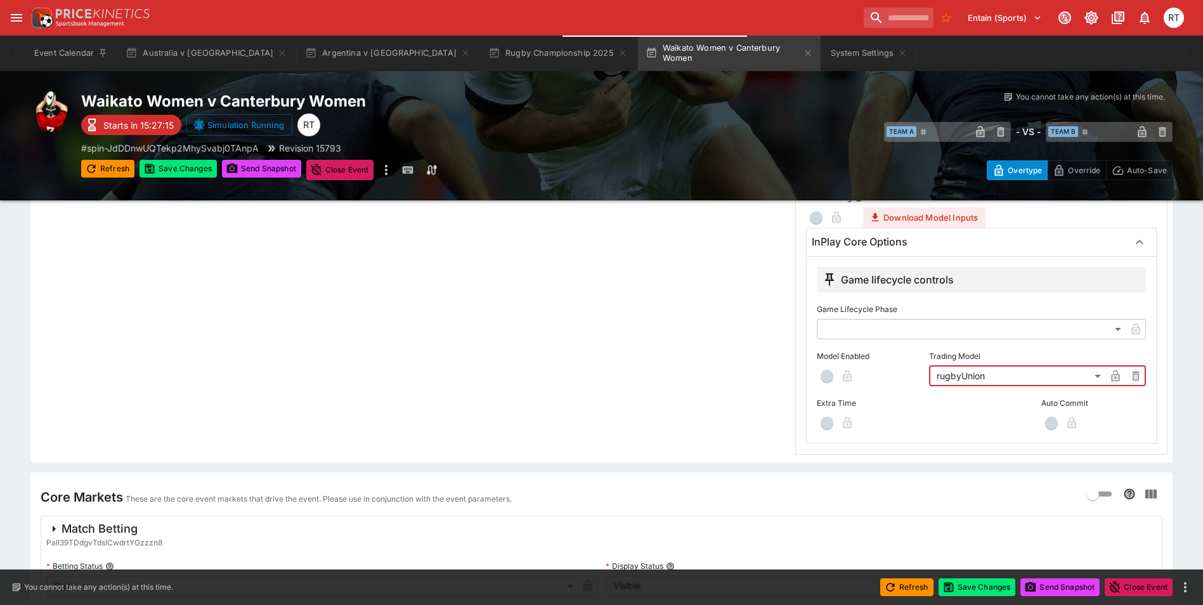
click at [830, 376] on span "button" at bounding box center [827, 376] width 13 height 13
click at [996, 584] on button "Save Changes" at bounding box center [977, 588] width 77 height 18
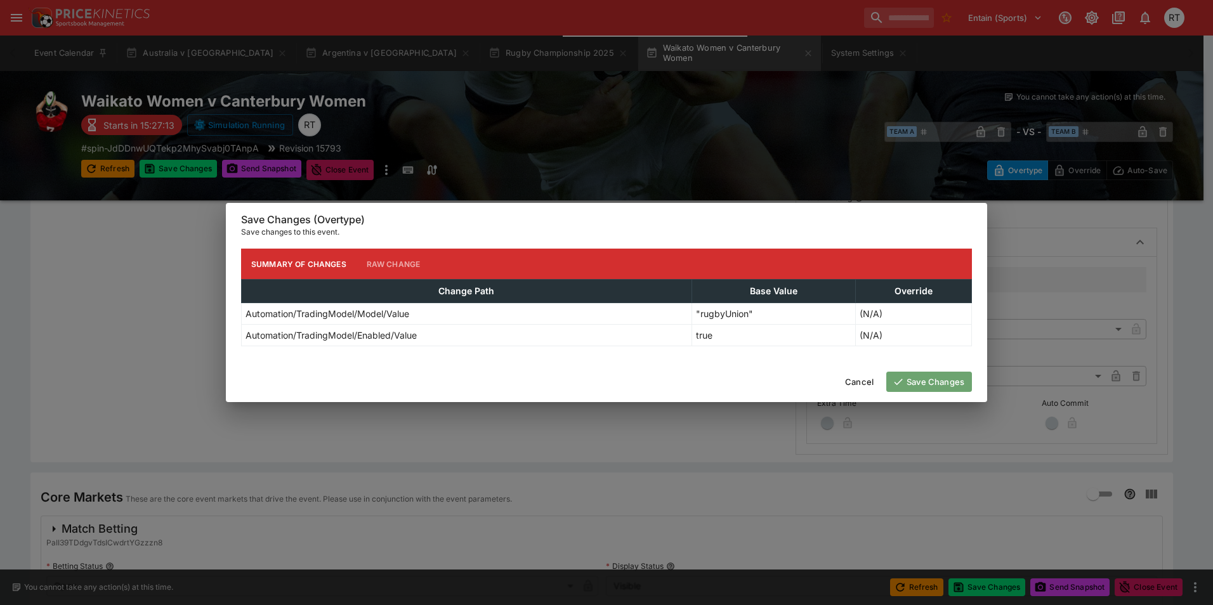
click at [947, 391] on button "Save Changes" at bounding box center [929, 382] width 86 height 20
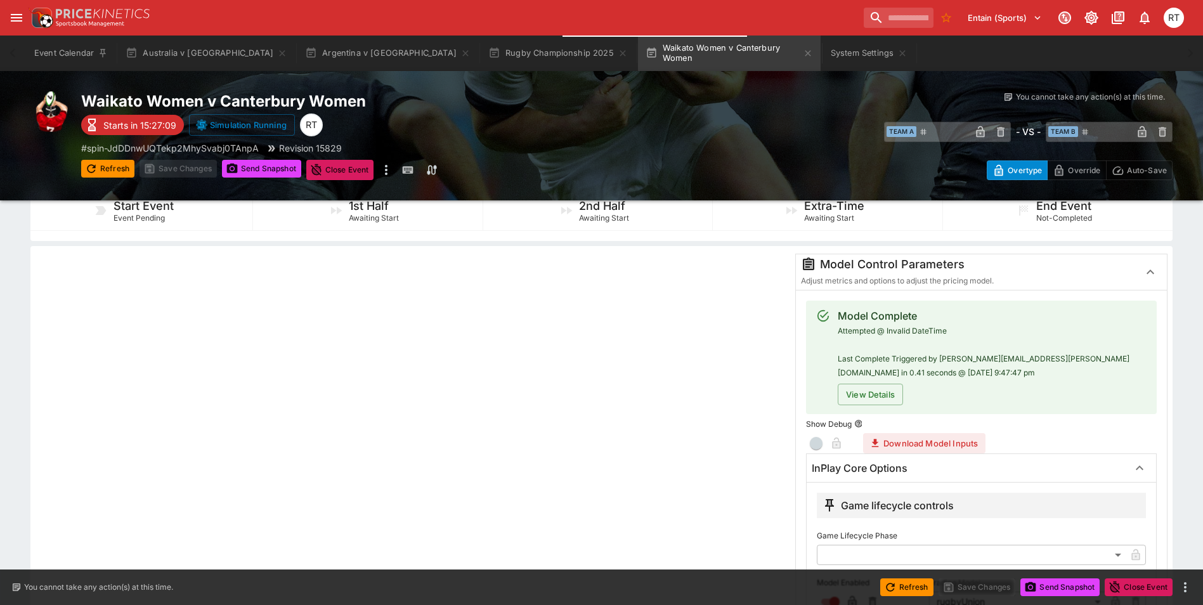
scroll to position [0, 0]
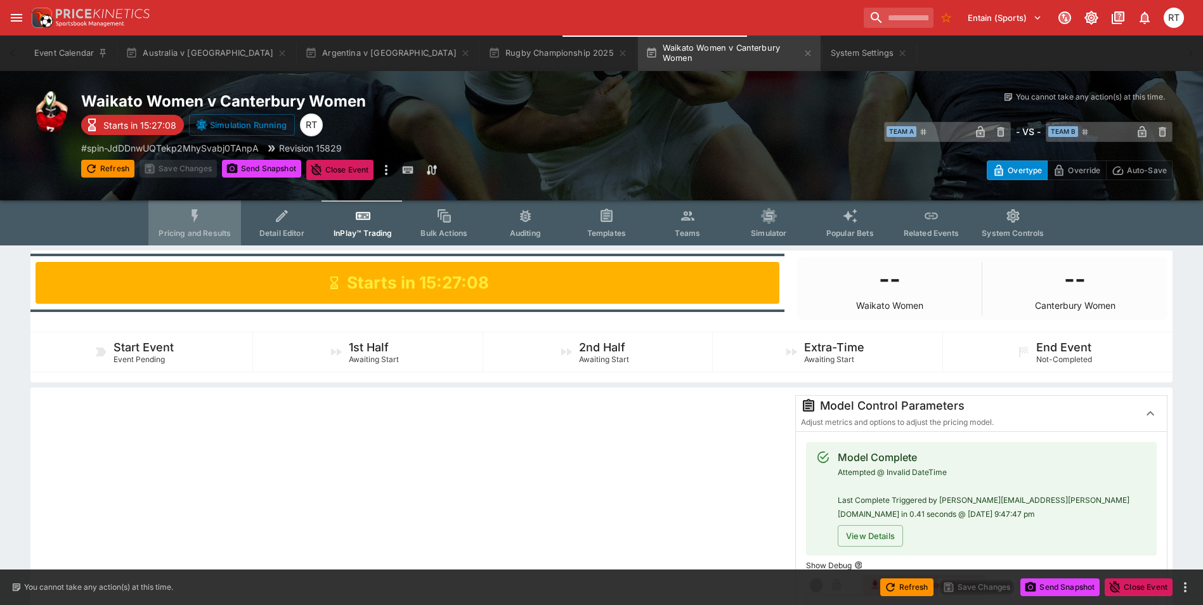
click at [181, 229] on span "Pricing and Results" at bounding box center [195, 233] width 72 height 10
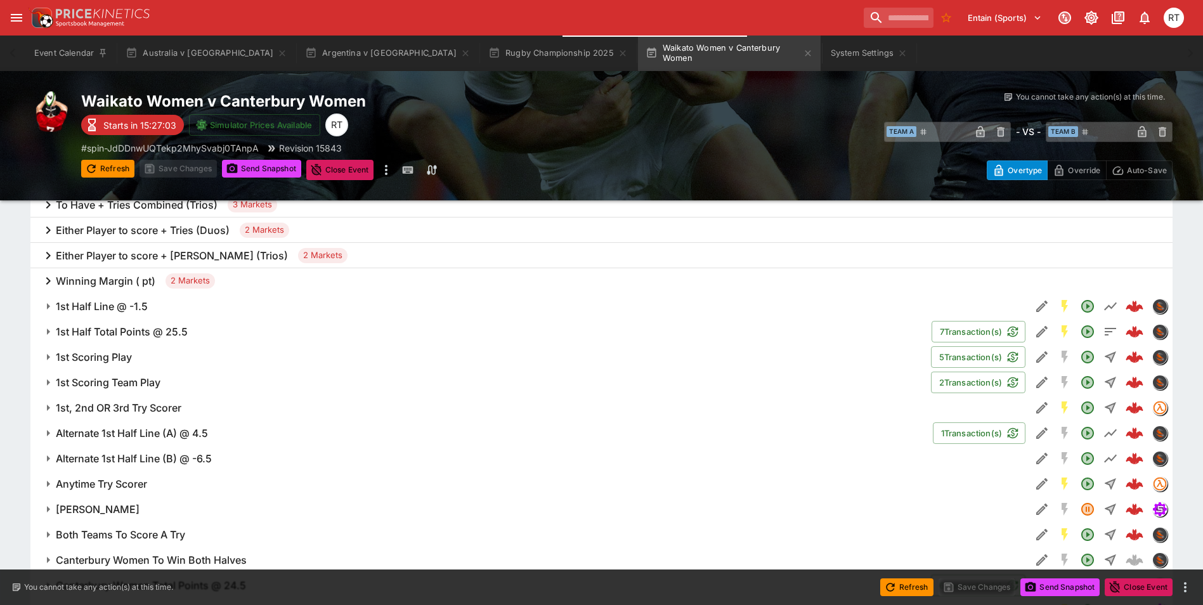
scroll to position [807, 0]
click at [142, 486] on h6 "Anytime Try Scorer" at bounding box center [101, 485] width 91 height 13
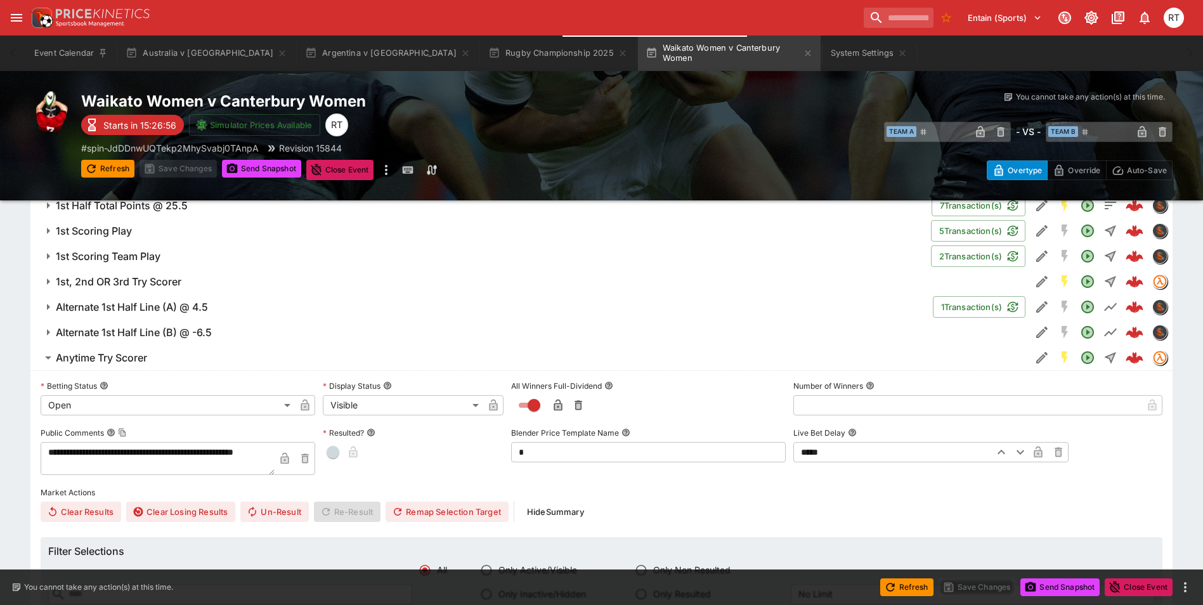
scroll to position [934, 0]
click at [145, 357] on h6 "Anytime Try Scorer" at bounding box center [101, 358] width 91 height 13
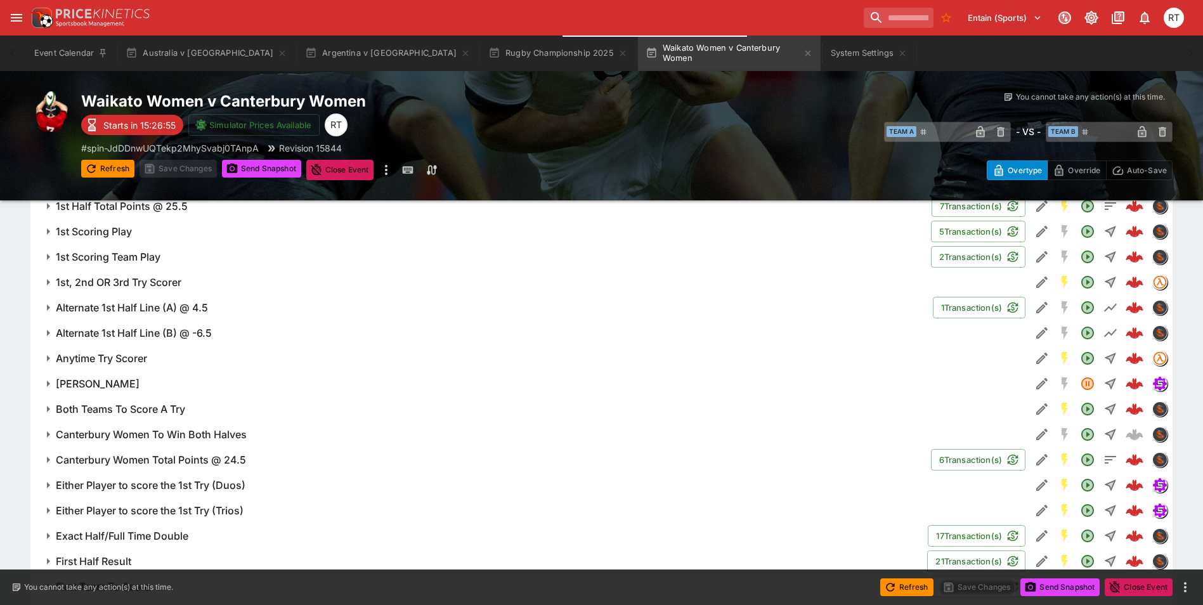
click at [140, 282] on h6 "1st, 2nd OR 3rd Try Scorer" at bounding box center [119, 282] width 126 height 13
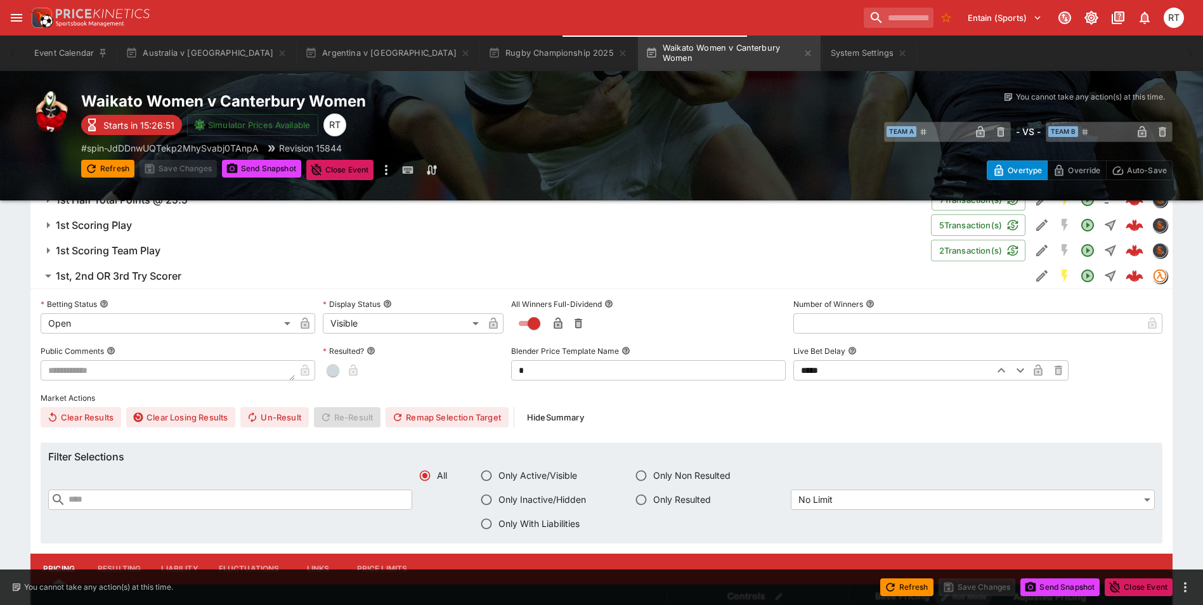
scroll to position [870, 0]
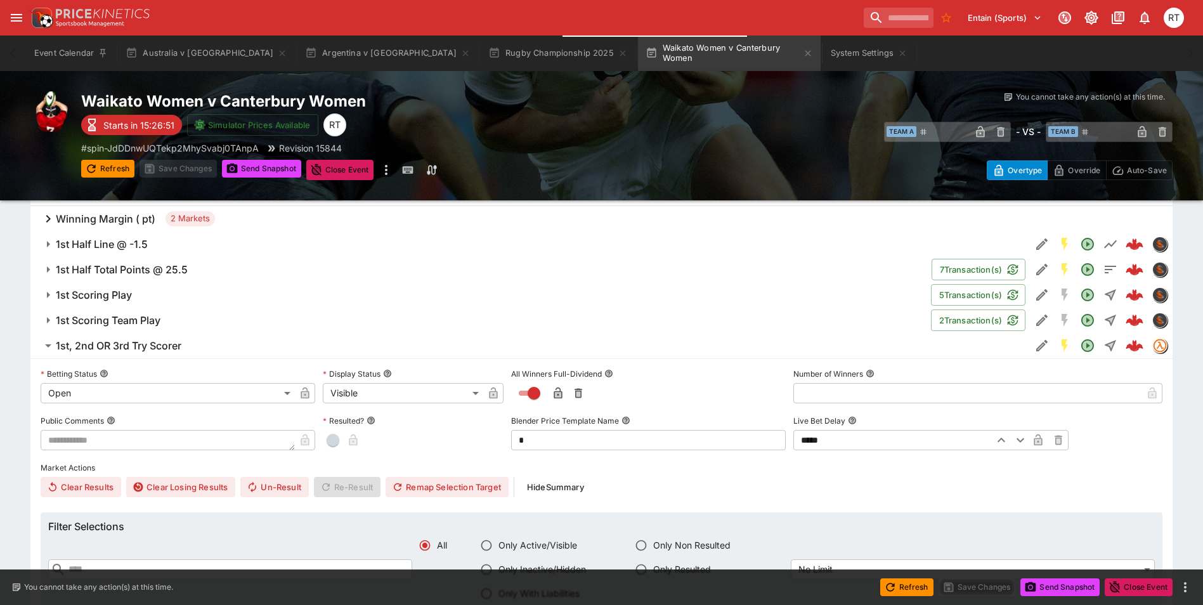
click at [138, 347] on h6 "1st, 2nd OR 3rd Try Scorer" at bounding box center [119, 345] width 126 height 13
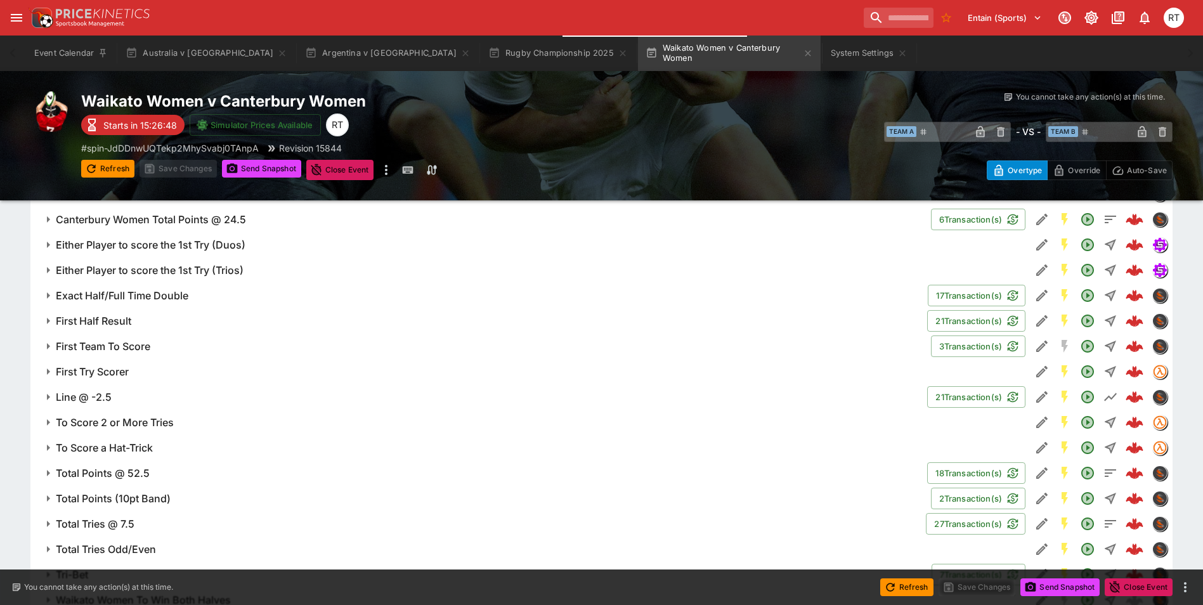
scroll to position [1251, 0]
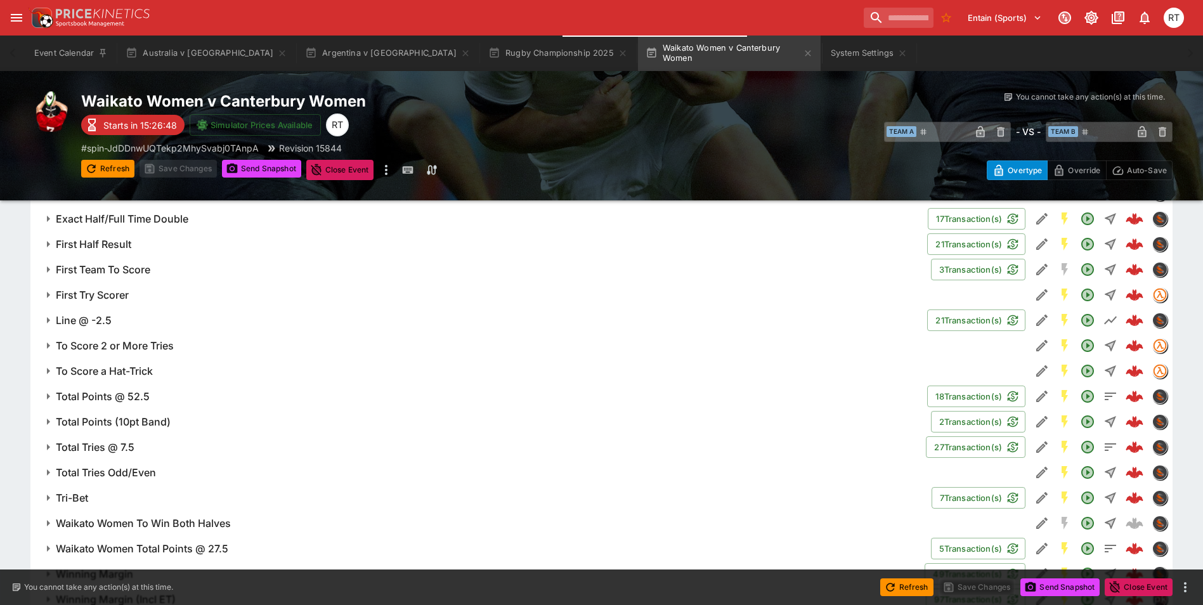
click at [147, 344] on h6 "To Score 2 or More Tries" at bounding box center [115, 345] width 118 height 13
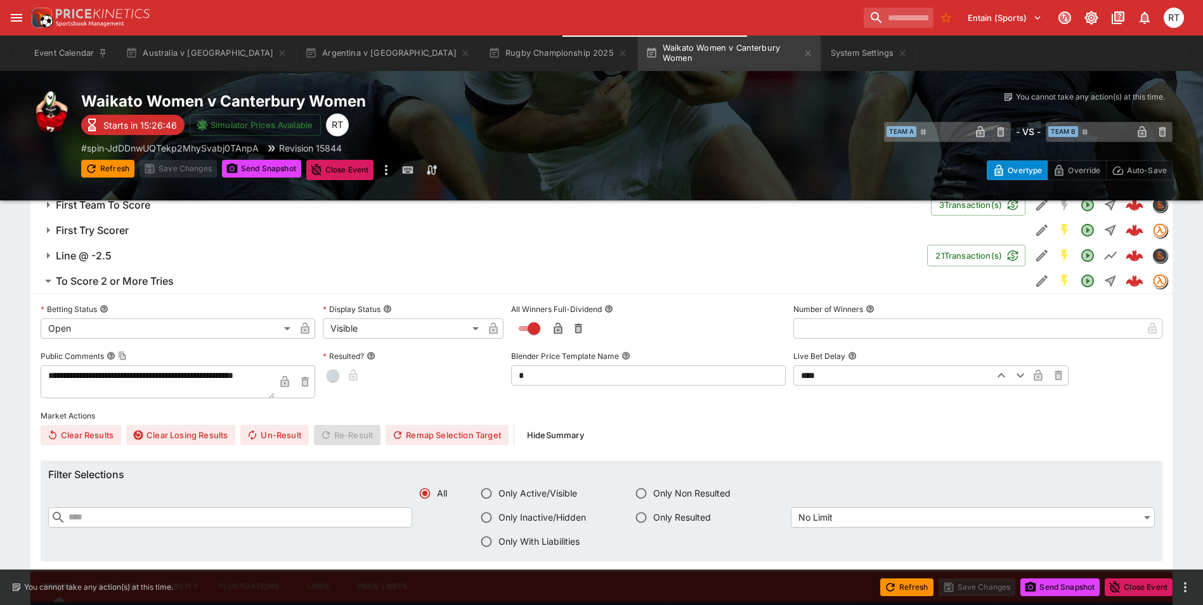
scroll to position [1314, 0]
click at [136, 284] on h6 "To Score 2 or More Tries" at bounding box center [115, 282] width 118 height 13
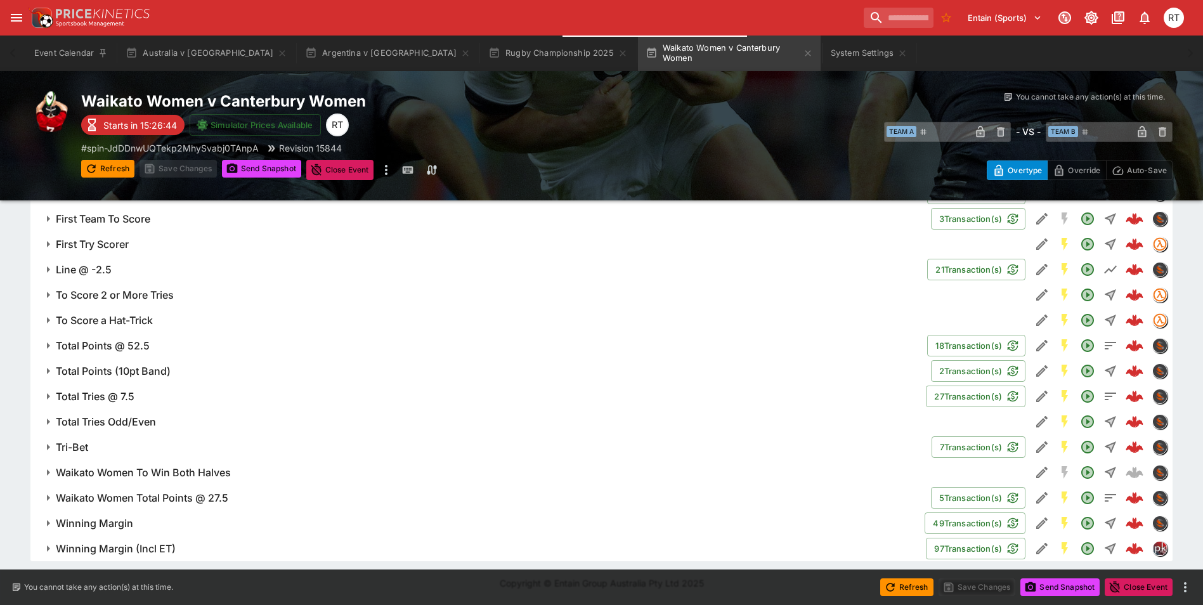
scroll to position [1302, 0]
click at [140, 325] on h6 "To Score a Hat-Trick" at bounding box center [104, 320] width 97 height 13
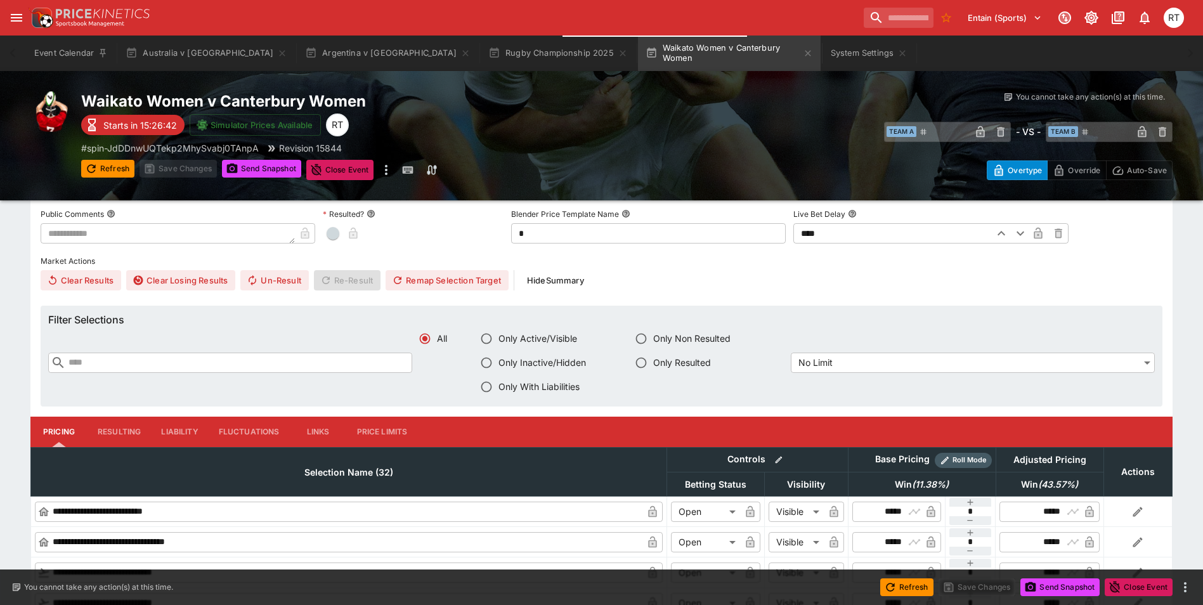
scroll to position [1365, 0]
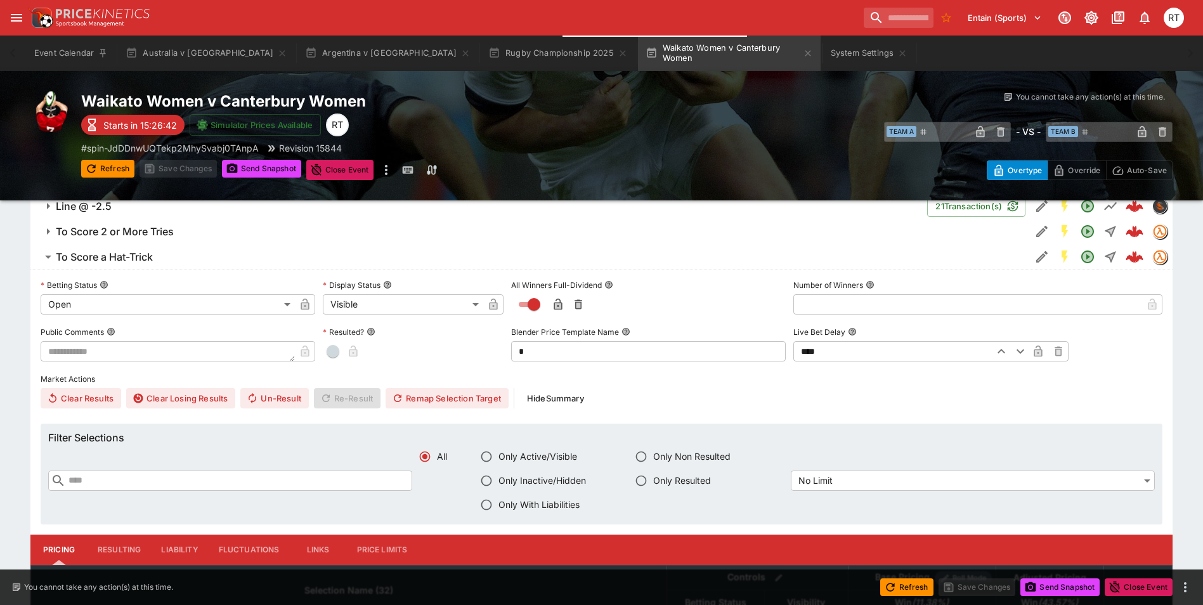
click at [136, 257] on h6 "To Score a Hat-Trick" at bounding box center [104, 257] width 97 height 13
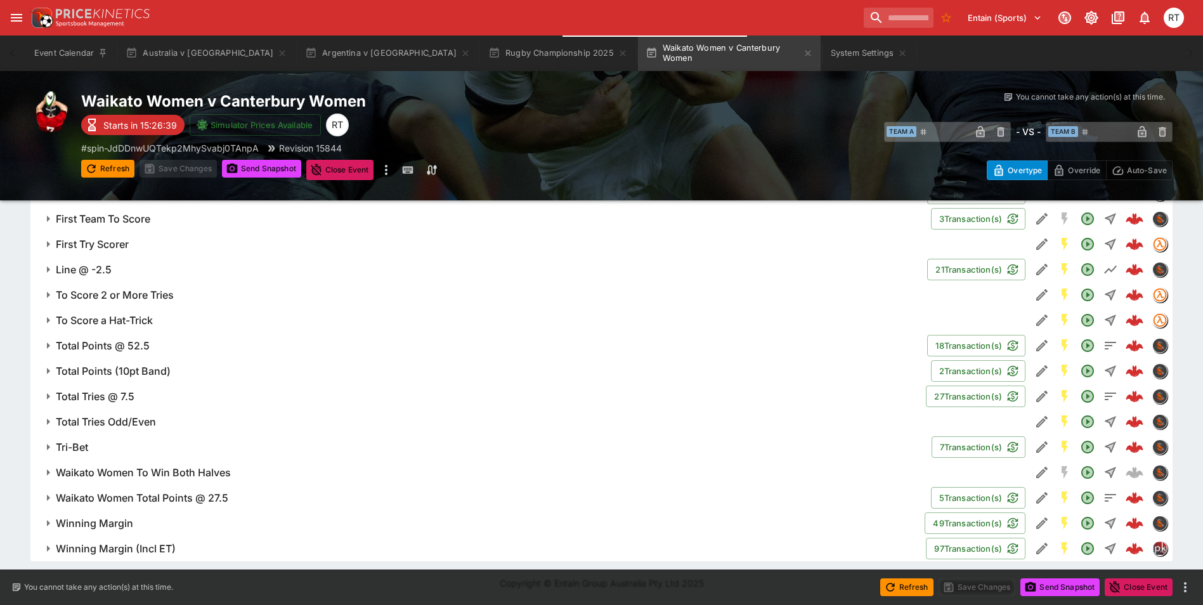
scroll to position [1238, 0]
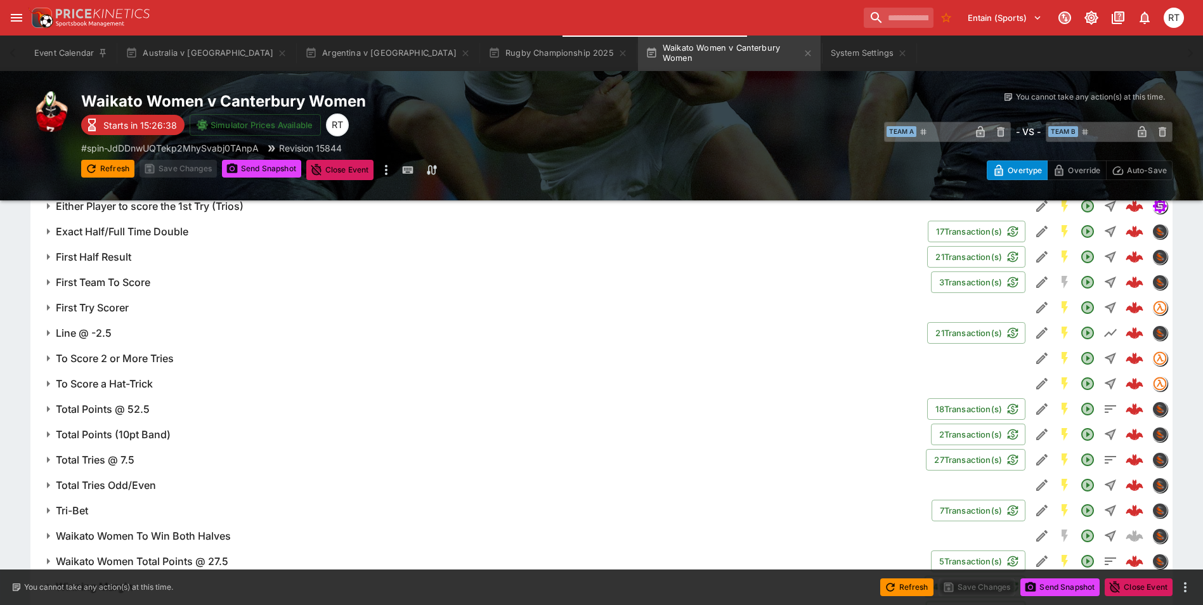
click at [125, 315] on button "First Try Scorer" at bounding box center [530, 307] width 1000 height 25
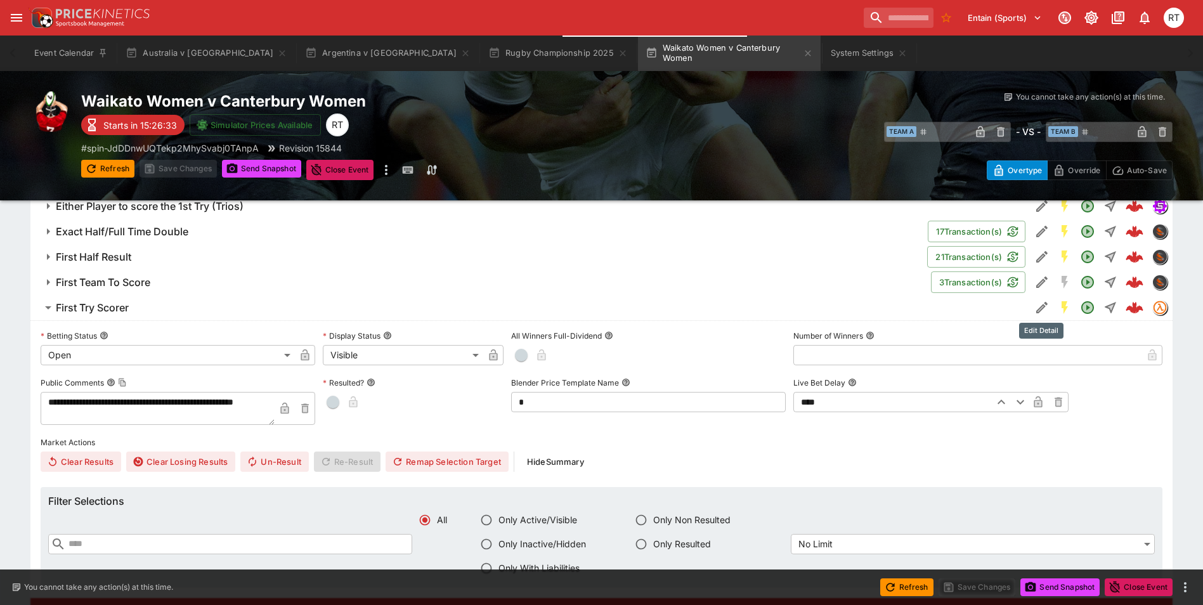
click at [1044, 308] on icon "Edit Detail" at bounding box center [1042, 307] width 15 height 15
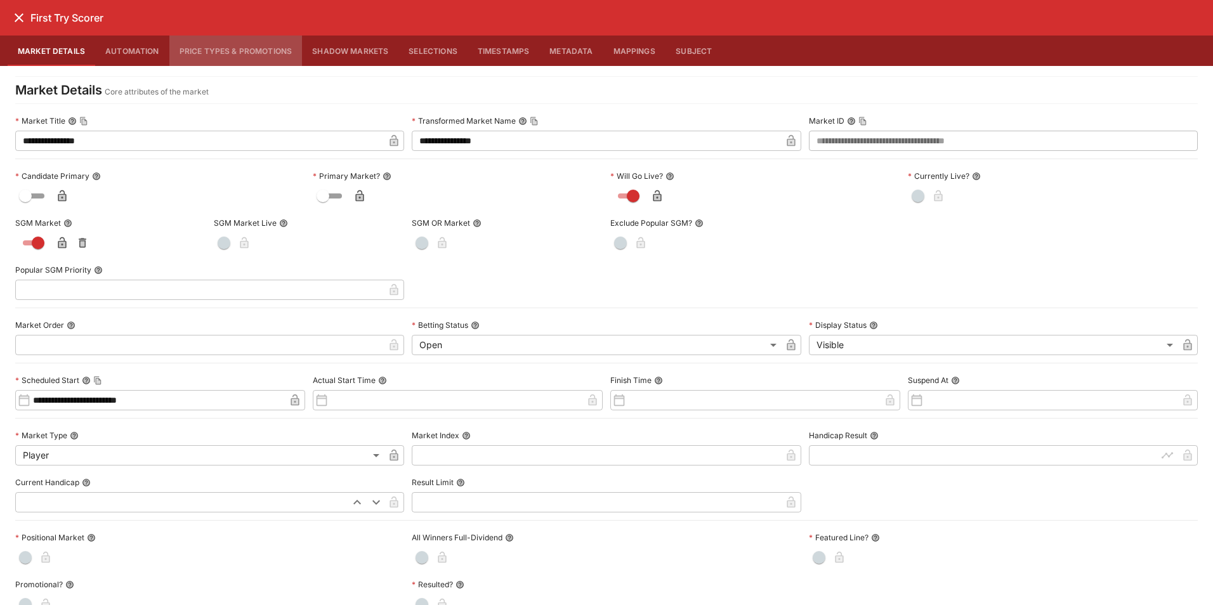
click at [217, 47] on button "Price Types & Promotions" at bounding box center [235, 51] width 133 height 30
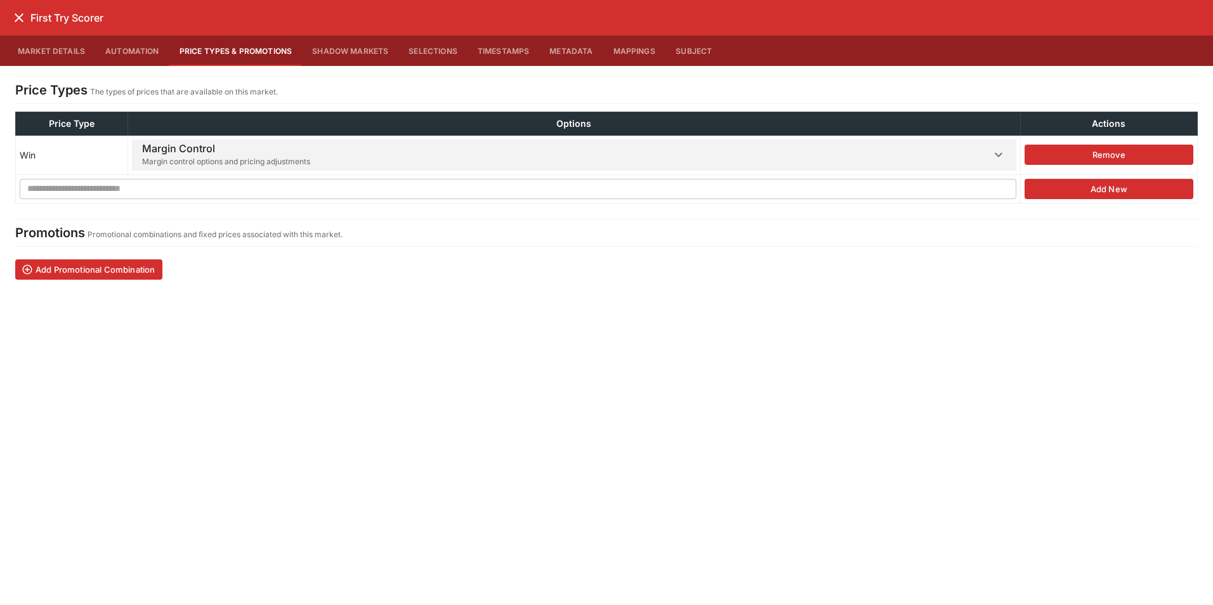
click at [220, 152] on h6 "Margin Control" at bounding box center [226, 148] width 168 height 13
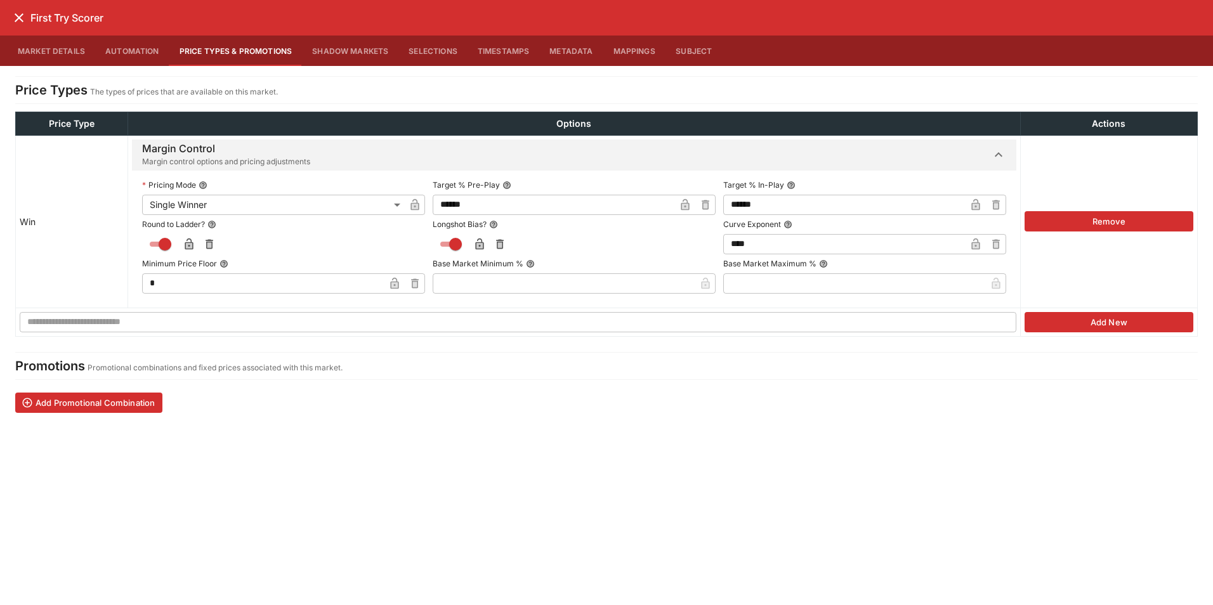
click at [13, 16] on icon "close" at bounding box center [18, 17] width 15 height 15
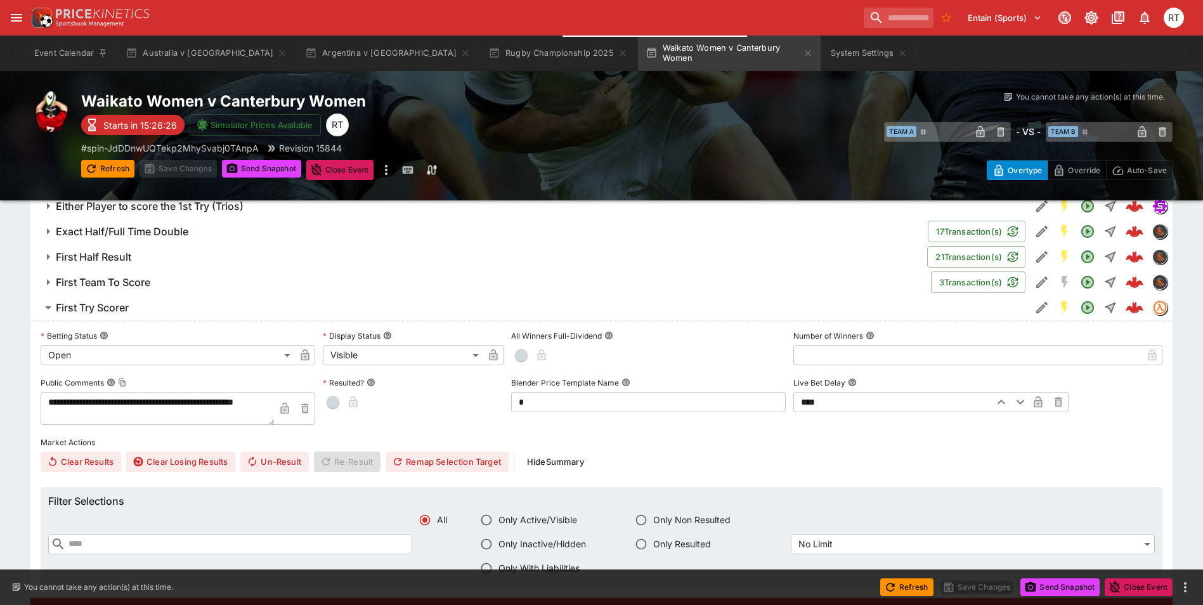
click at [110, 306] on h6 "First Try Scorer" at bounding box center [92, 307] width 73 height 13
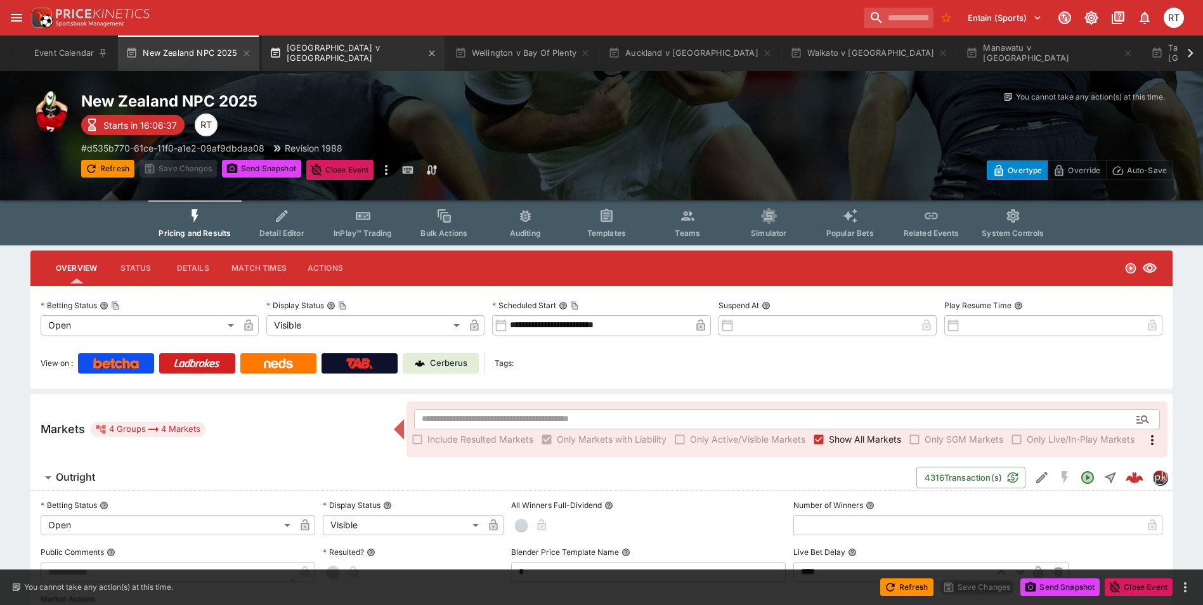
click at [332, 56] on button "[GEOGRAPHIC_DATA] v [GEOGRAPHIC_DATA]" at bounding box center [353, 54] width 183 height 36
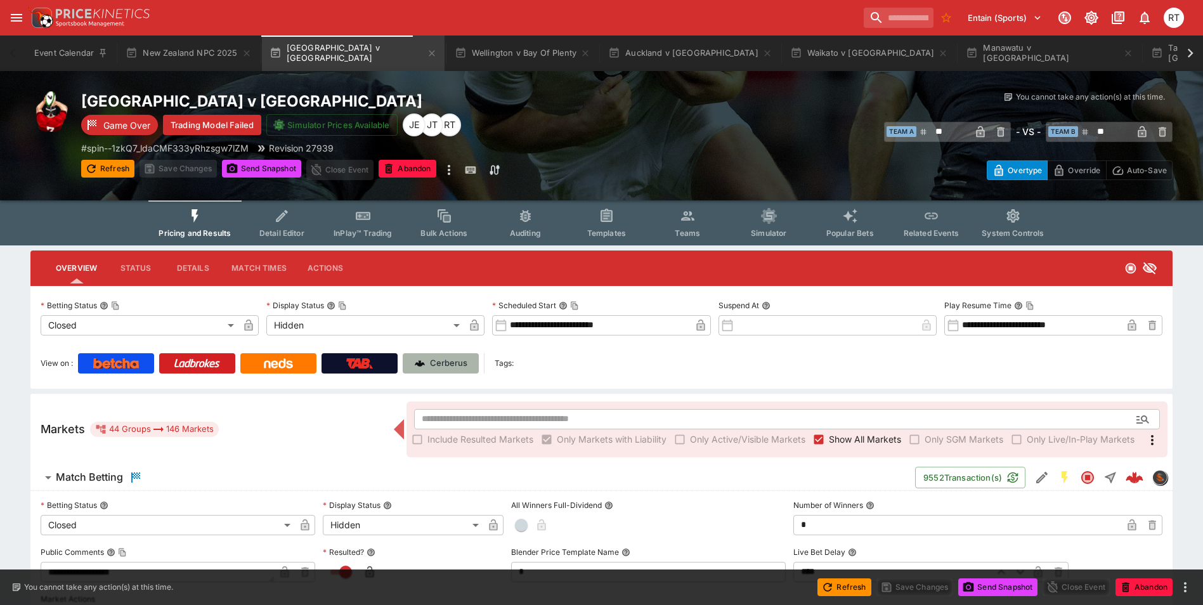
click at [440, 365] on p "Cerberus" at bounding box center [448, 363] width 37 height 13
click at [206, 55] on button "New Zealand NPC 2025" at bounding box center [188, 54] width 141 height 36
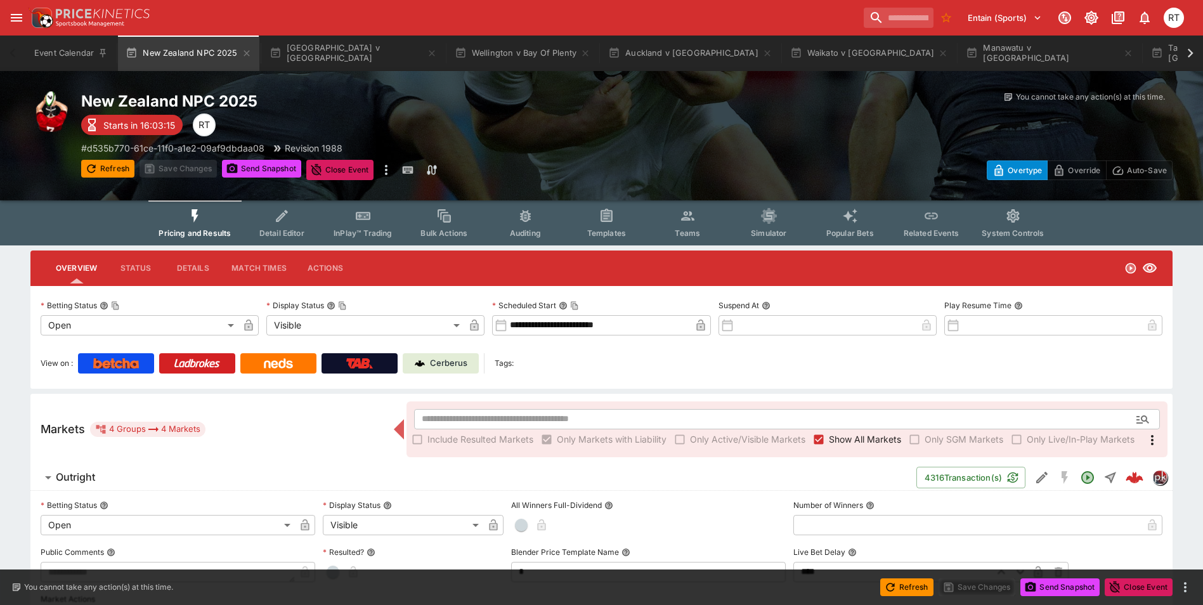
click at [653, 331] on input "**********" at bounding box center [598, 325] width 183 height 20
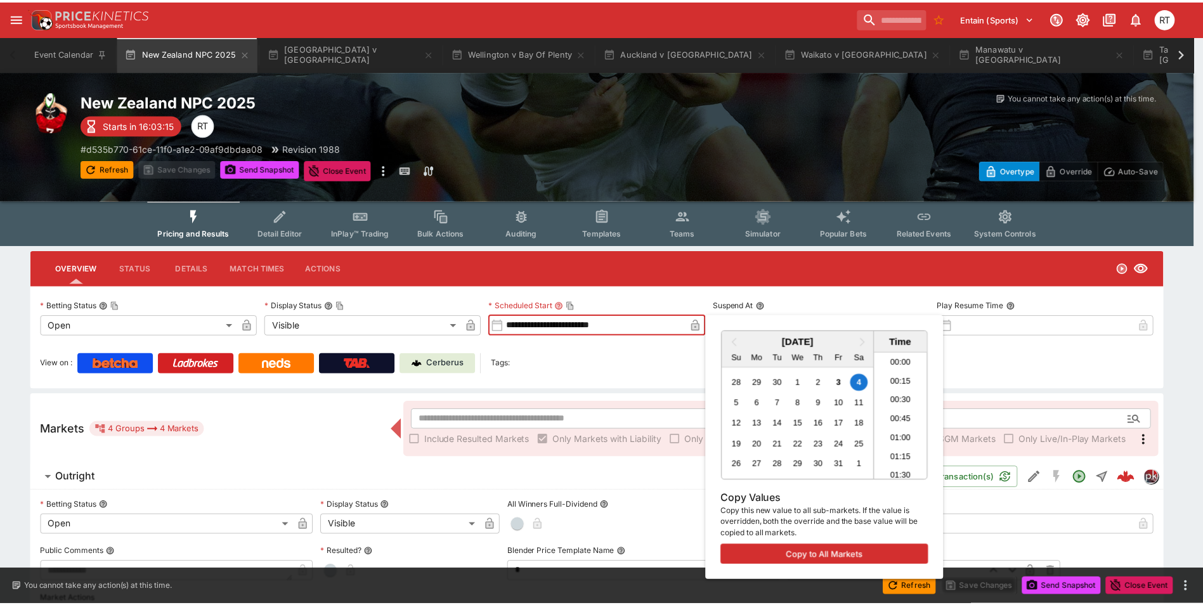
scroll to position [1012, 0]
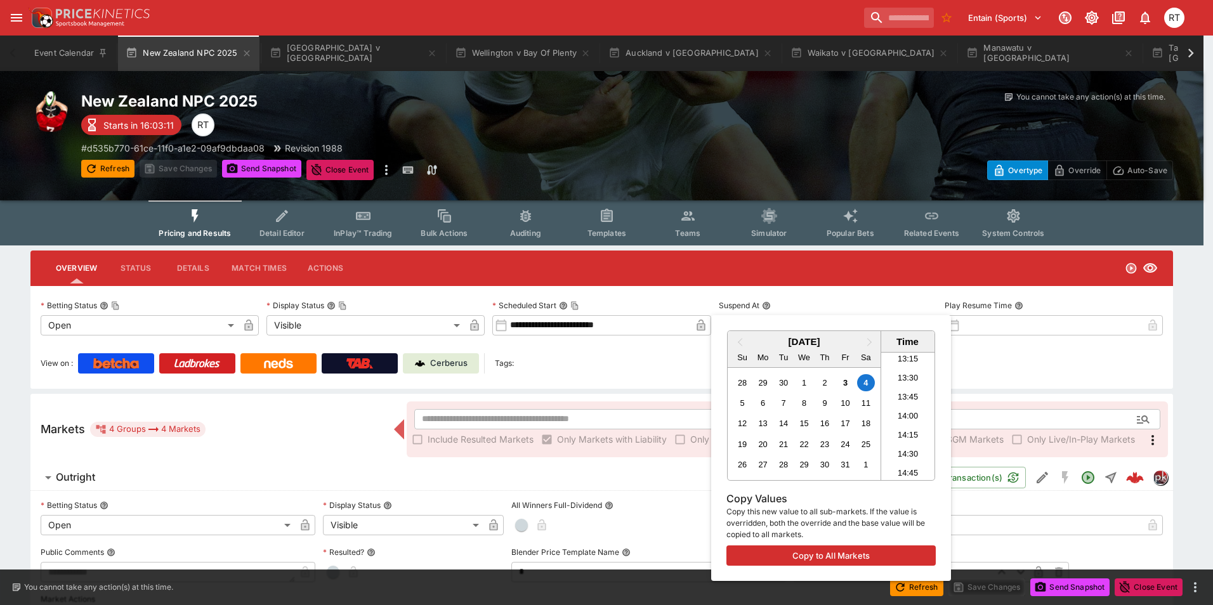
click at [661, 297] on div at bounding box center [606, 302] width 1213 height 605
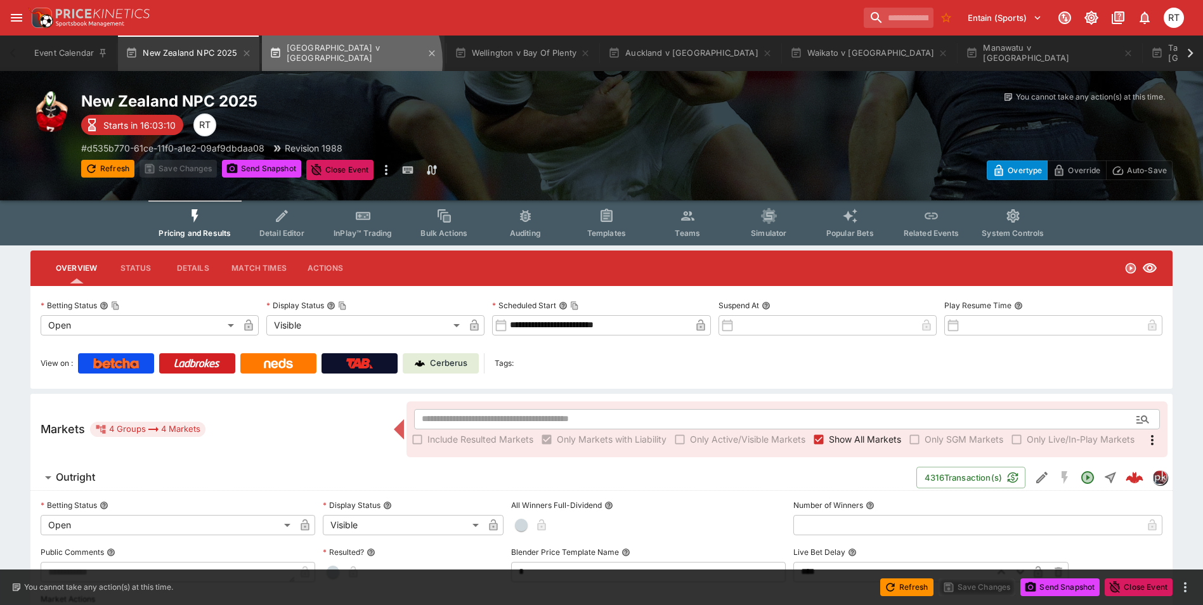
click at [350, 62] on button "[GEOGRAPHIC_DATA] v [GEOGRAPHIC_DATA]" at bounding box center [353, 54] width 183 height 36
